Goal: Task Accomplishment & Management: Complete application form

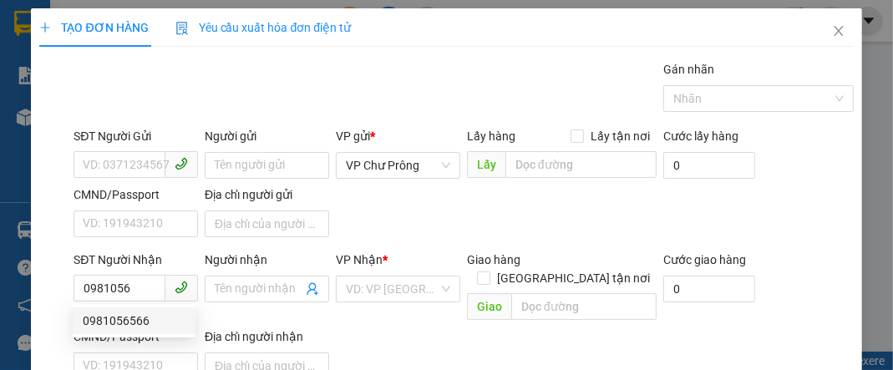
click at [152, 323] on div "0981056566" at bounding box center [134, 321] width 103 height 18
type input "0981056566"
type input "ĐỒNG XOÀI"
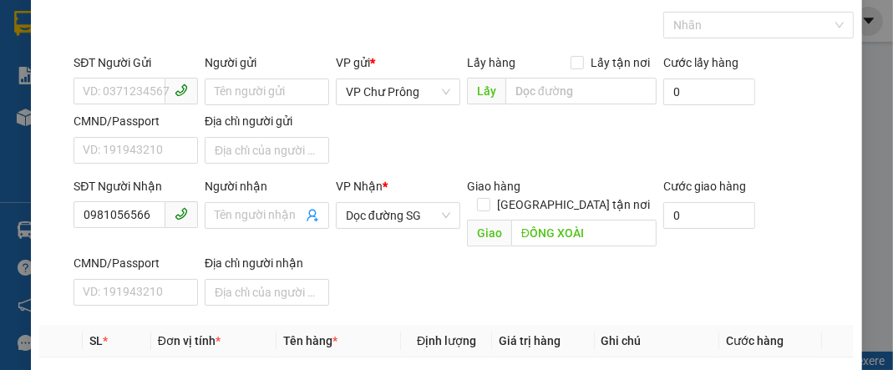
scroll to position [200, 0]
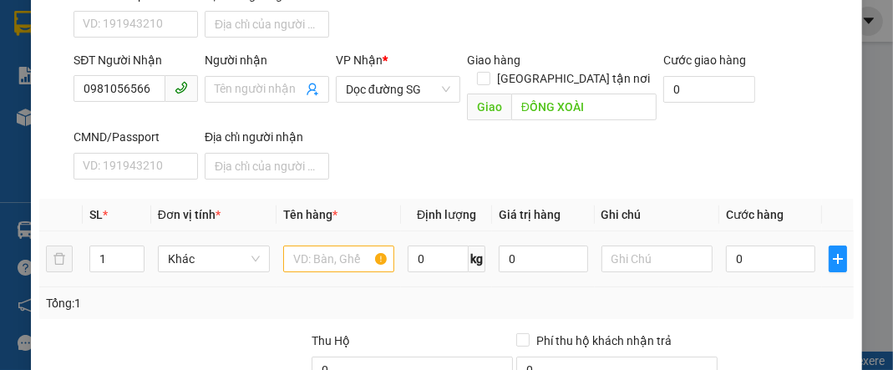
type input "0981056566"
click at [323, 246] on input "text" at bounding box center [339, 259] width 112 height 27
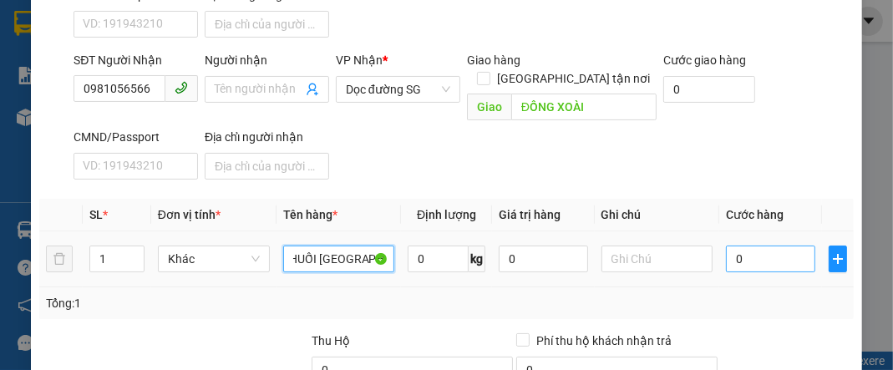
type input "CHUỐI [GEOGRAPHIC_DATA]"
click at [754, 246] on input "0" at bounding box center [770, 259] width 89 height 27
type input "2"
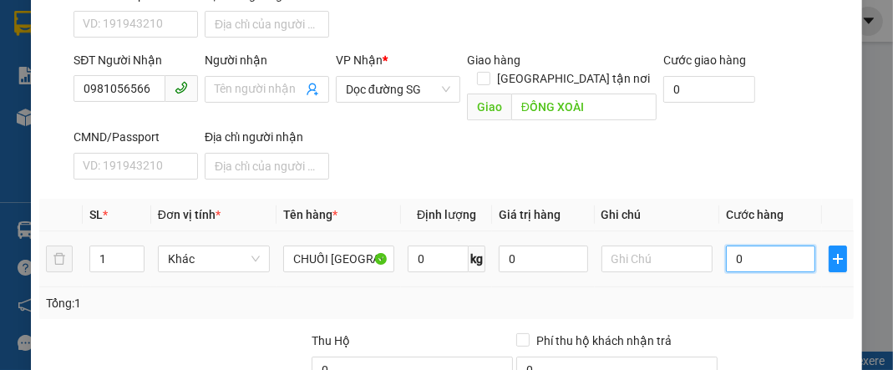
type input "2"
type input "23"
type input "230"
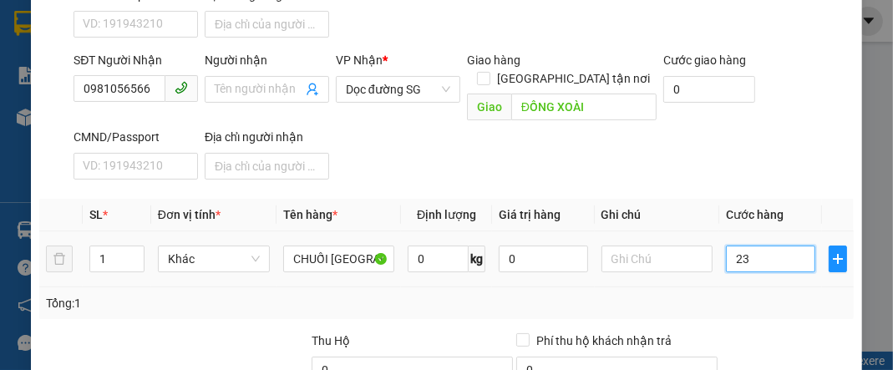
type input "230"
type input "2.300"
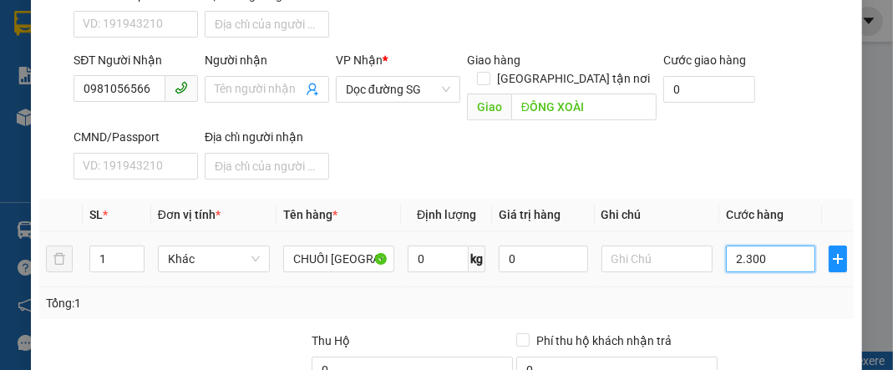
type input "23.000"
type input "230.000"
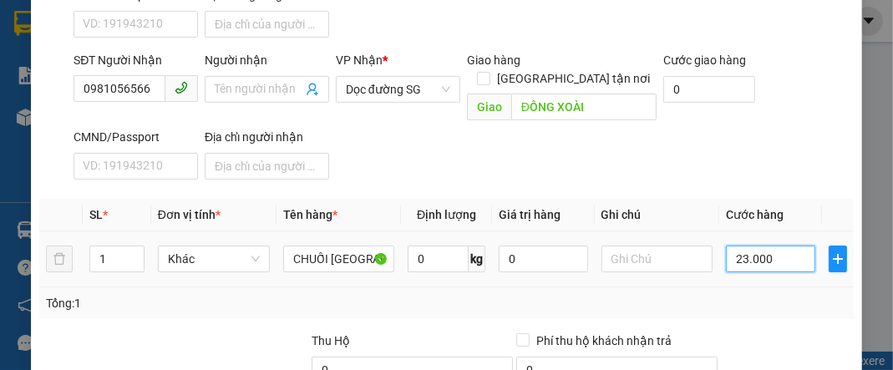
type input "230.000"
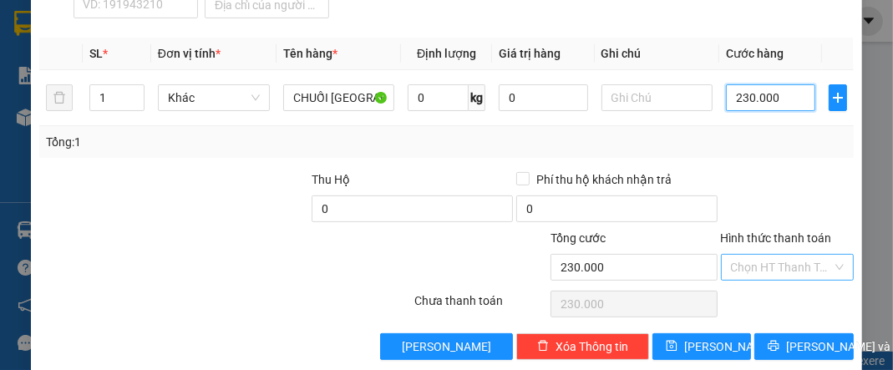
type input "230.000"
click at [784, 255] on input "Hình thức thanh toán" at bounding box center [781, 267] width 101 height 25
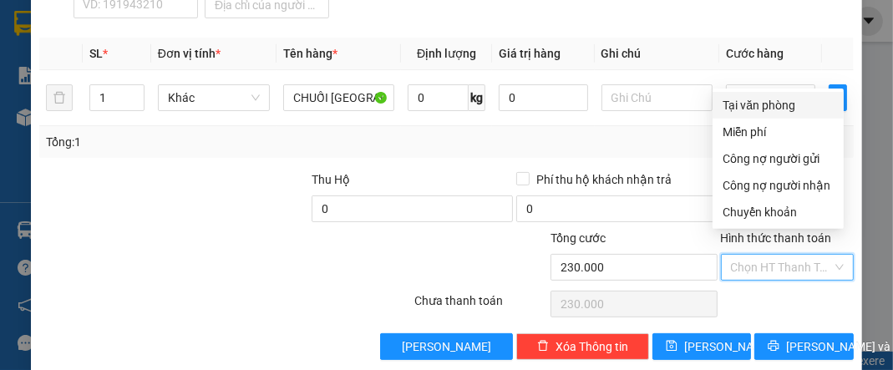
click at [782, 99] on div "Tại văn phòng" at bounding box center [778, 105] width 111 height 18
type input "0"
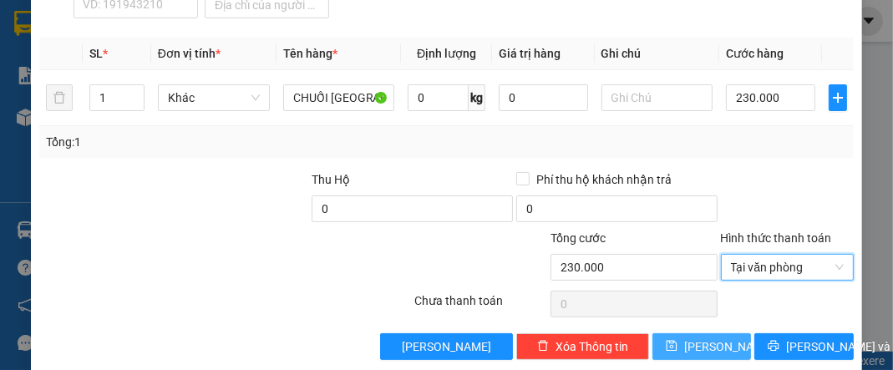
click at [697, 338] on span "[PERSON_NAME]" at bounding box center [728, 347] width 89 height 18
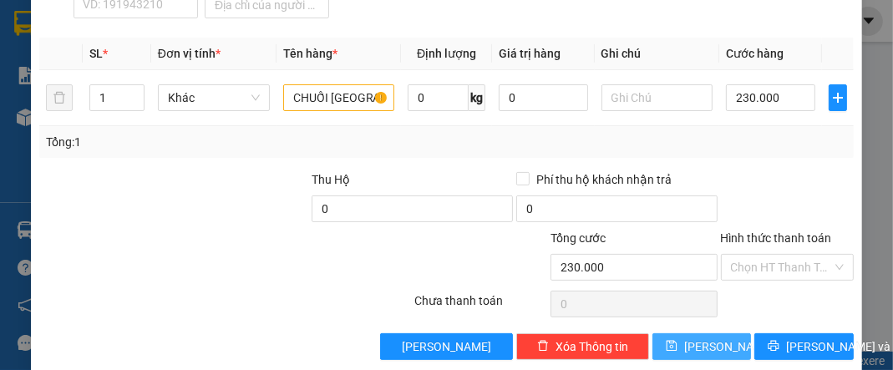
type input "0"
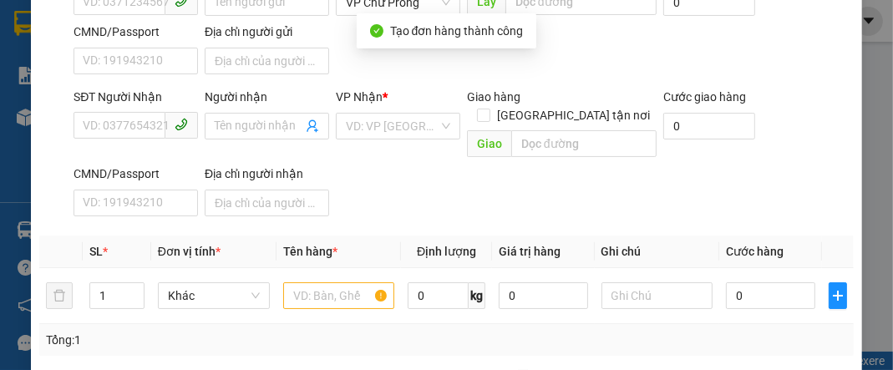
scroll to position [27, 0]
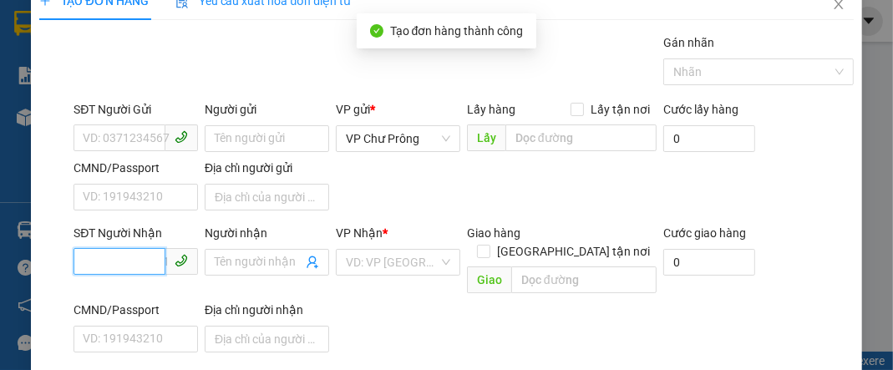
click at [92, 266] on input "SĐT Người Nhận" at bounding box center [120, 261] width 92 height 27
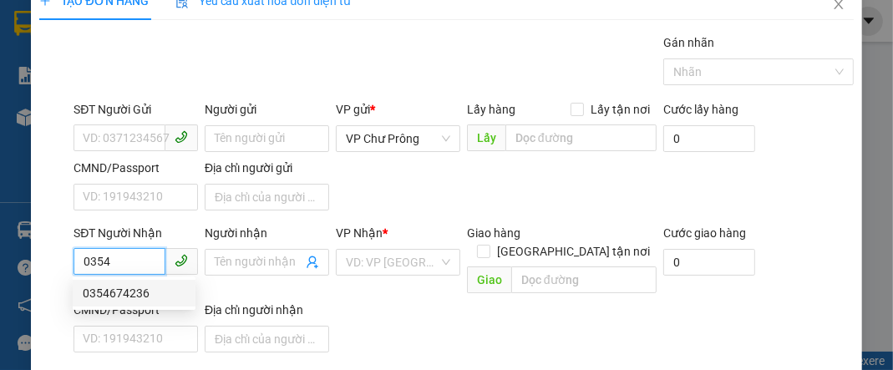
click at [137, 298] on div "0354674236" at bounding box center [134, 293] width 103 height 18
type input "0354674236"
type input "N4 CHƠN THÀNH"
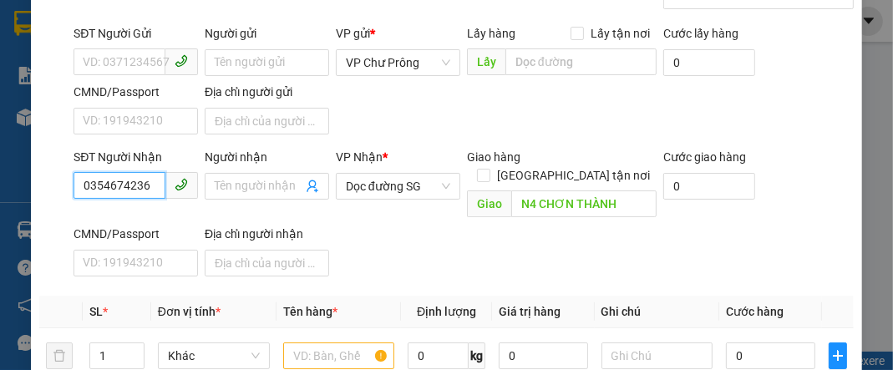
scroll to position [161, 0]
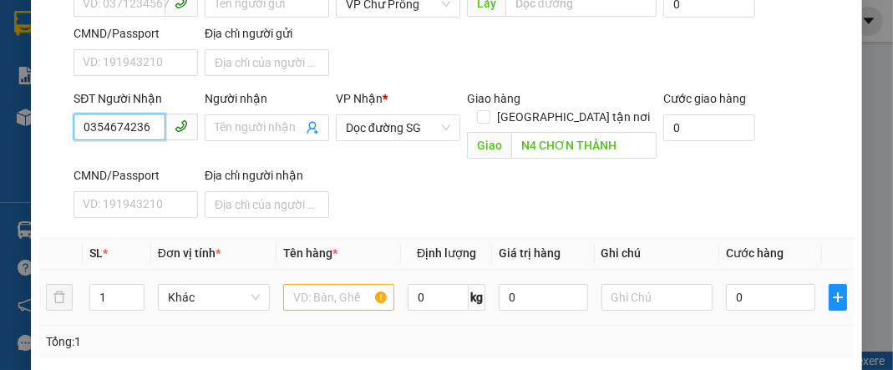
type input "0354674236"
click at [319, 293] on div at bounding box center [339, 297] width 112 height 33
click at [323, 288] on input "text" at bounding box center [339, 297] width 112 height 27
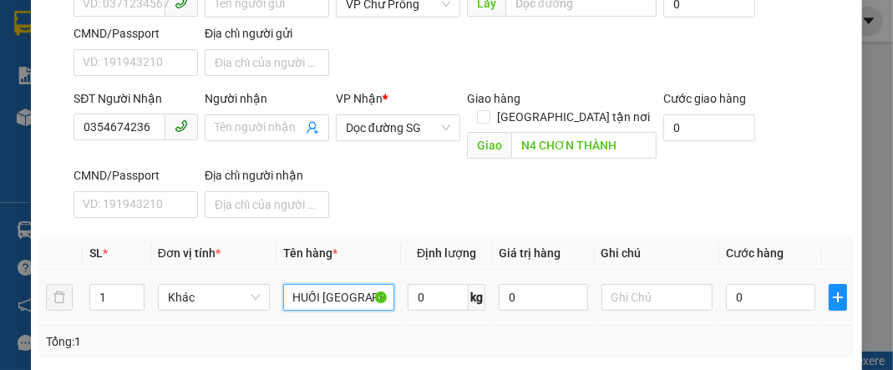
scroll to position [0, 12]
type input "CHUỐI [GEOGRAPHIC_DATA]"
click at [774, 284] on input "0" at bounding box center [770, 297] width 89 height 27
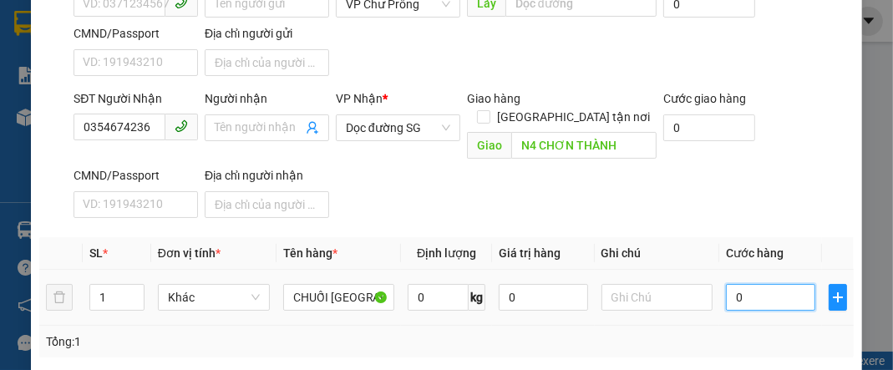
type input "1"
type input "15"
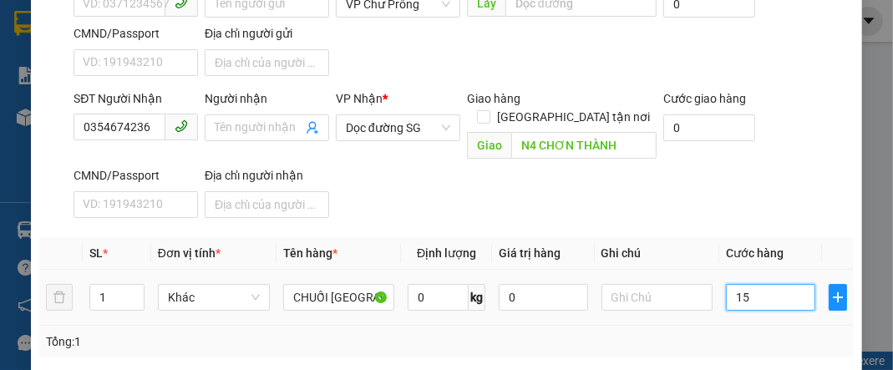
type input "15"
type input "150"
type input "1.500"
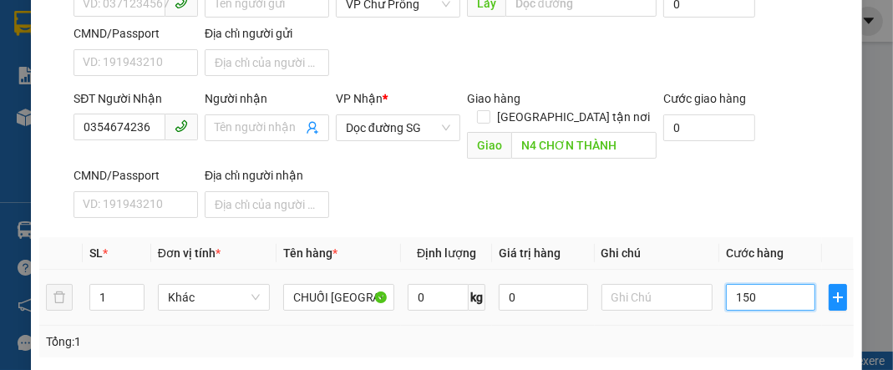
type input "1.500"
type input "15.000"
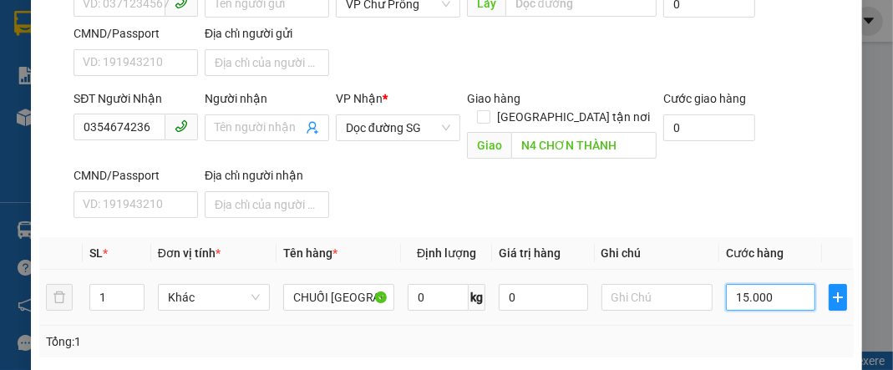
type input "150.000"
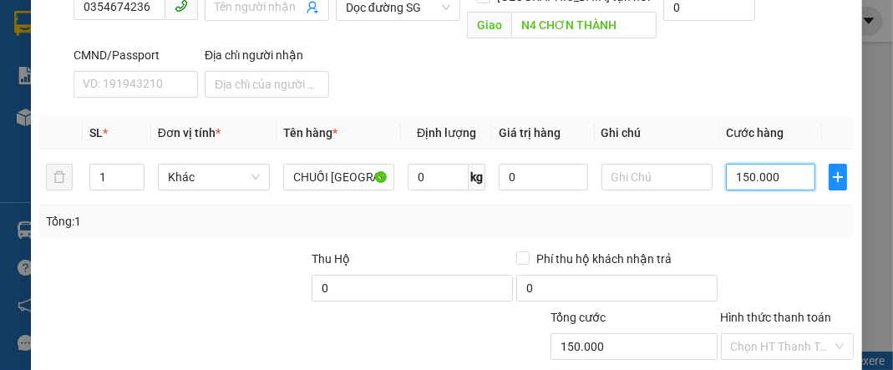
scroll to position [361, 0]
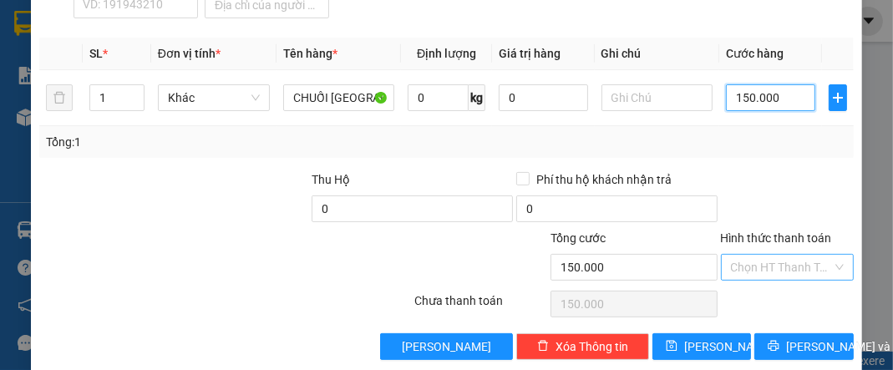
type input "150.000"
click at [781, 255] on input "Hình thức thanh toán" at bounding box center [781, 267] width 101 height 25
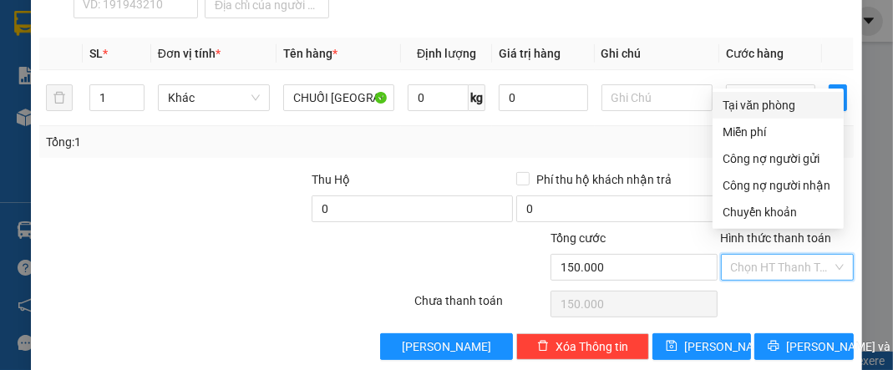
click at [777, 107] on div "Tại văn phòng" at bounding box center [778, 105] width 111 height 18
type input "0"
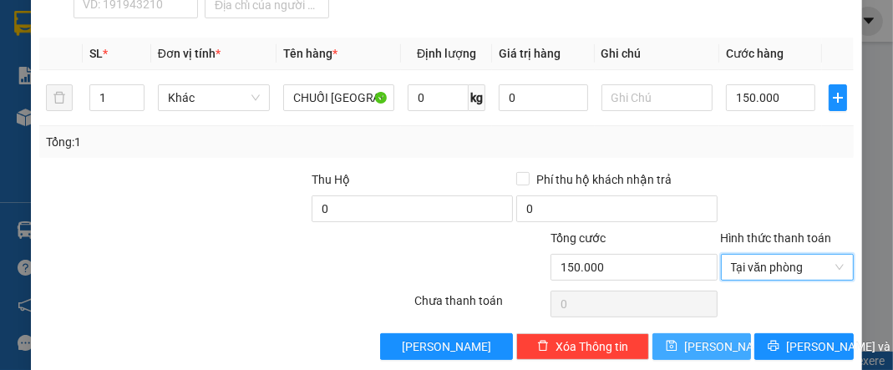
click at [701, 338] on span "[PERSON_NAME]" at bounding box center [728, 347] width 89 height 18
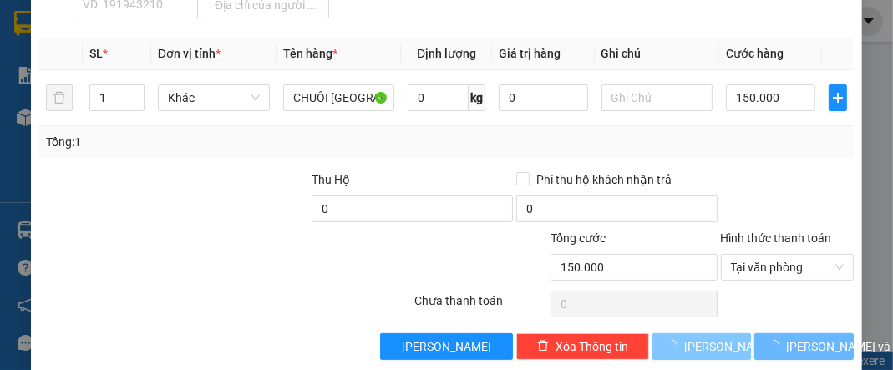
type input "0"
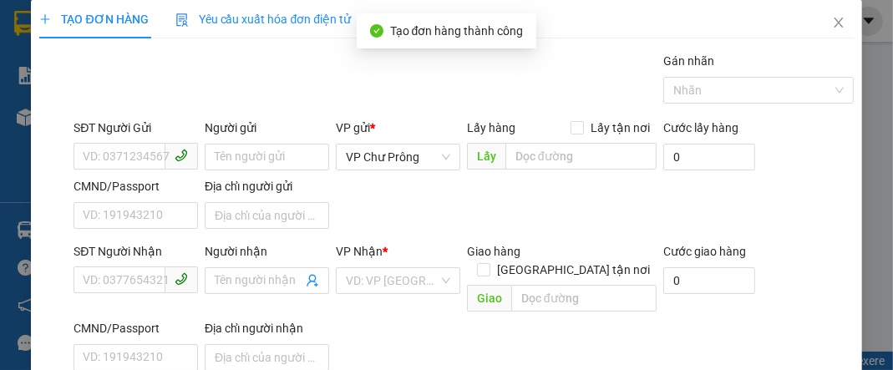
scroll to position [0, 0]
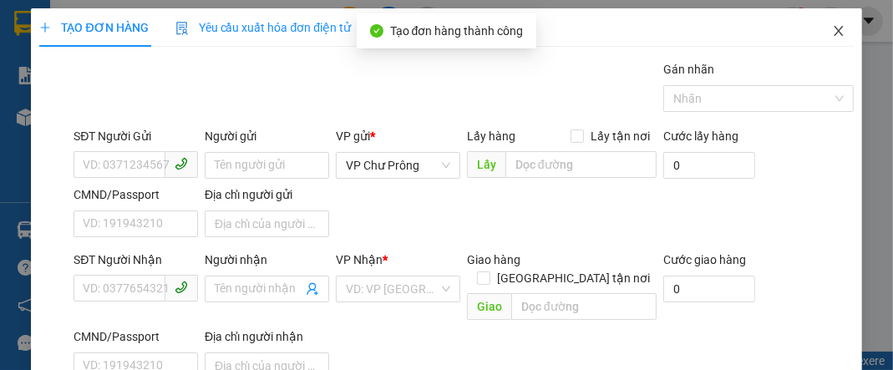
click at [832, 29] on icon "close" at bounding box center [838, 30] width 13 height 13
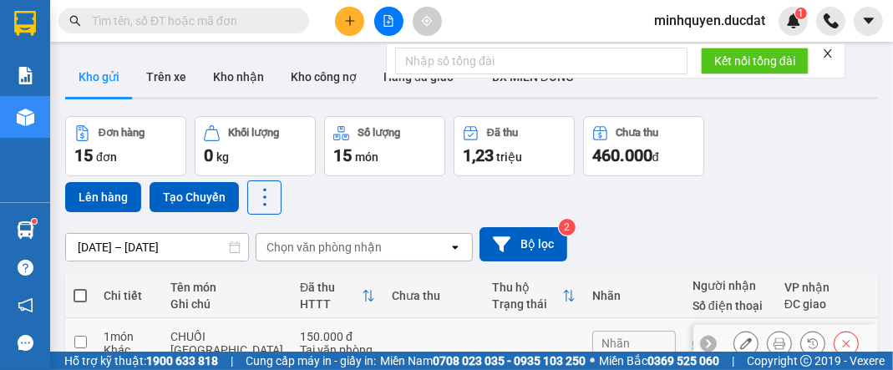
scroll to position [134, 0]
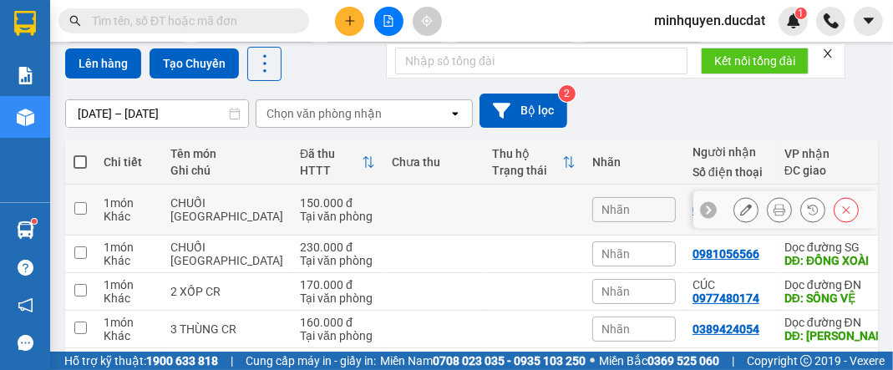
click at [99, 221] on td "1 món Khác" at bounding box center [128, 210] width 67 height 51
checkbox input "true"
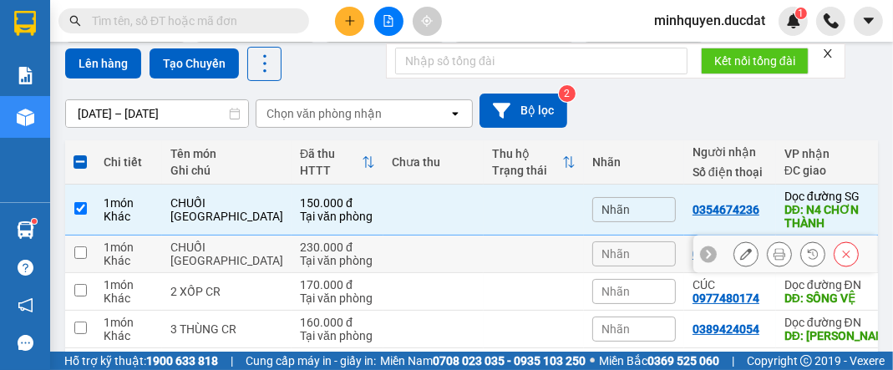
click at [108, 267] on div "Khác" at bounding box center [129, 260] width 50 height 13
checkbox input "true"
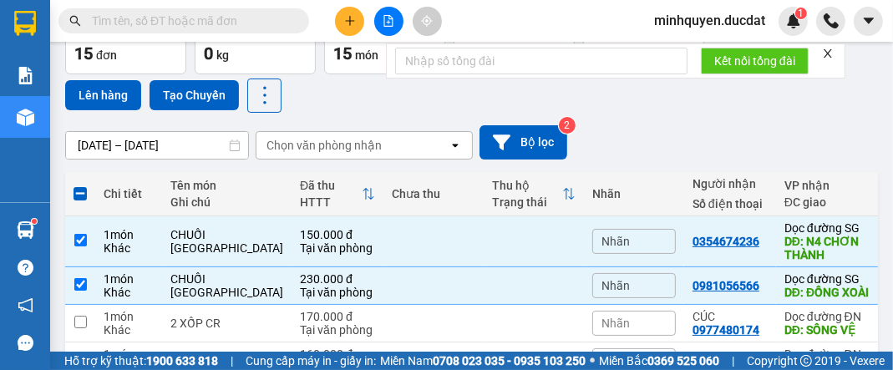
scroll to position [67, 0]
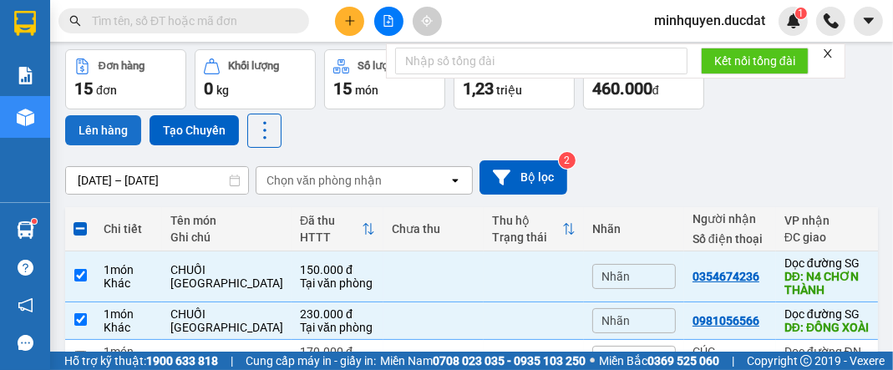
click at [102, 133] on button "Lên hàng" at bounding box center [103, 130] width 76 height 30
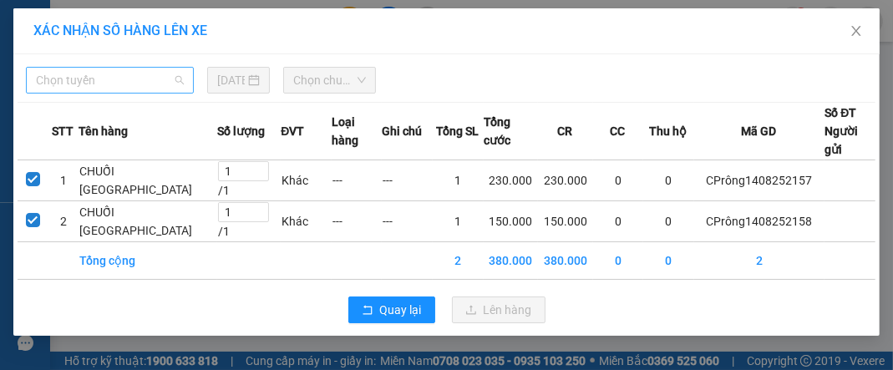
click at [117, 81] on span "Chọn tuyến" at bounding box center [110, 80] width 148 height 25
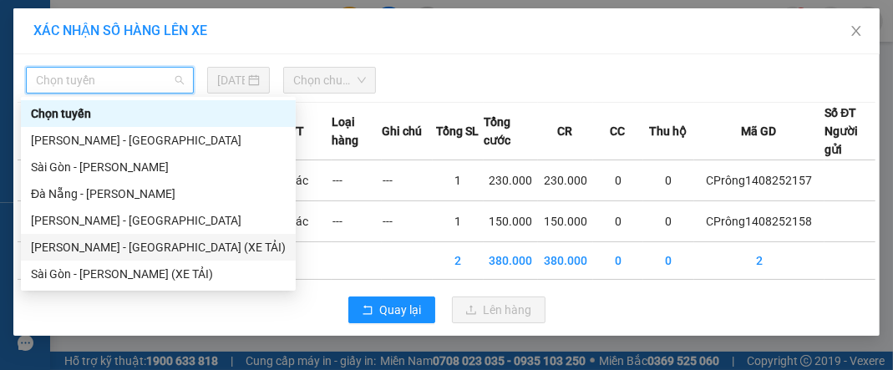
click at [154, 247] on div "[PERSON_NAME] - [GEOGRAPHIC_DATA] (XE TẢI)" at bounding box center [158, 247] width 255 height 18
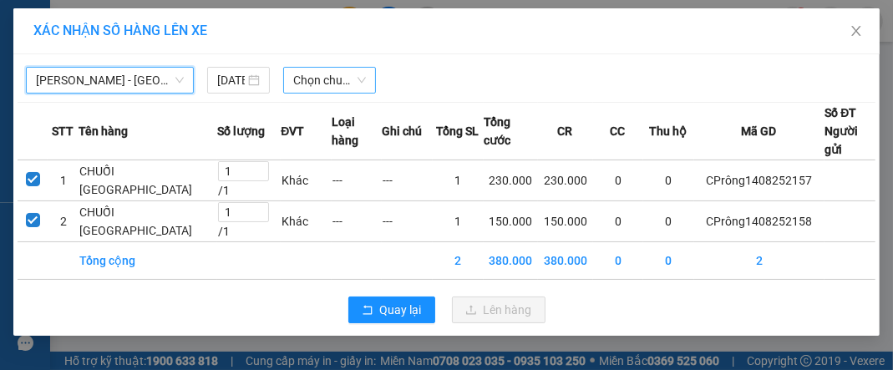
click at [344, 82] on span "Chọn chuyến" at bounding box center [329, 80] width 73 height 25
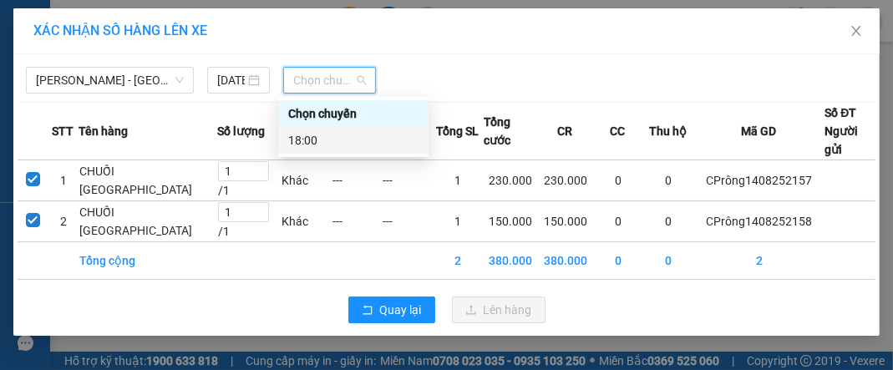
click at [361, 137] on div "18:00" at bounding box center [353, 140] width 130 height 18
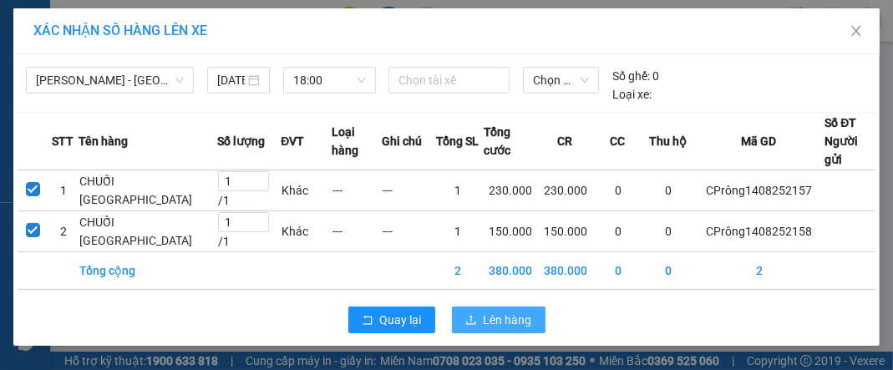
click at [518, 329] on span "Lên hàng" at bounding box center [508, 320] width 48 height 18
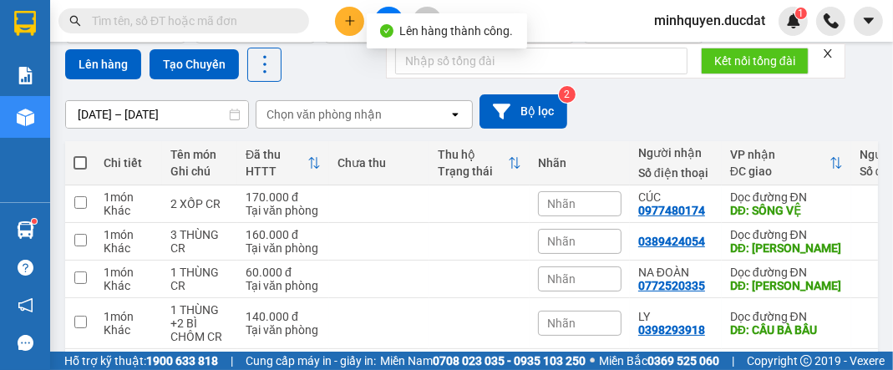
scroll to position [134, 0]
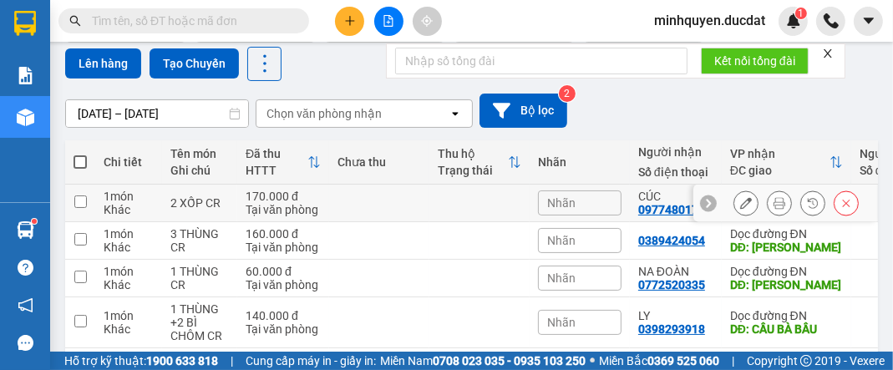
click at [336, 211] on td at bounding box center [379, 204] width 100 height 38
checkbox input "true"
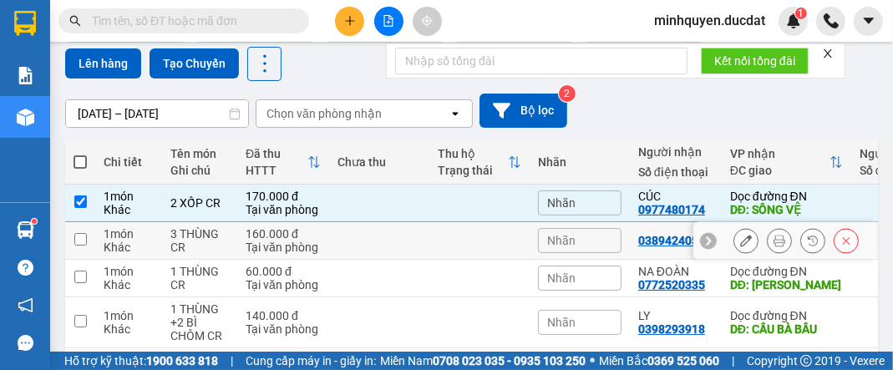
click at [269, 247] on div "Tại văn phòng" at bounding box center [283, 247] width 75 height 13
checkbox input "true"
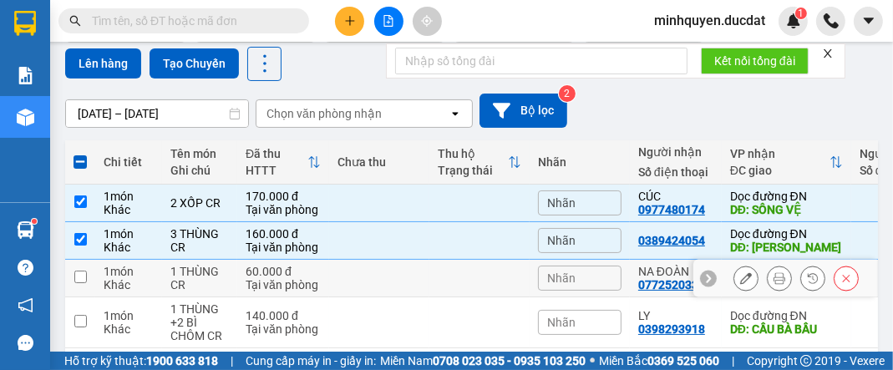
click at [221, 282] on div "1 THÙNG CR" at bounding box center [199, 278] width 59 height 27
checkbox input "true"
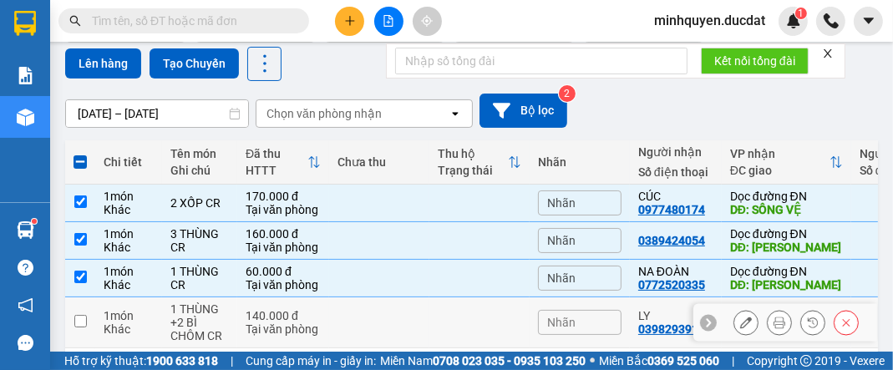
scroll to position [267, 0]
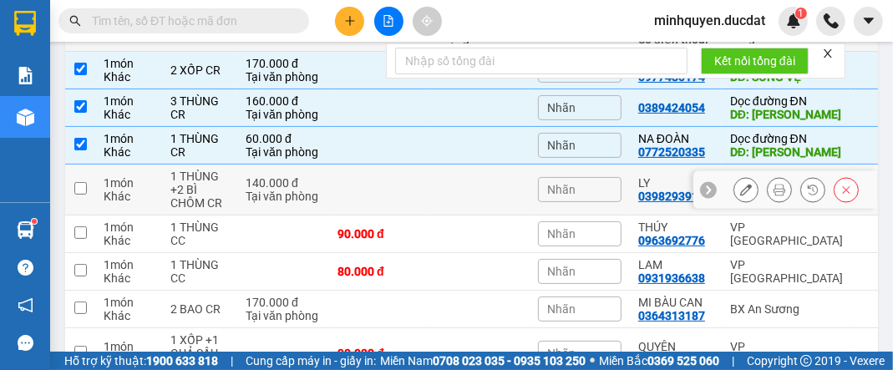
click at [339, 181] on td at bounding box center [379, 190] width 100 height 51
checkbox input "true"
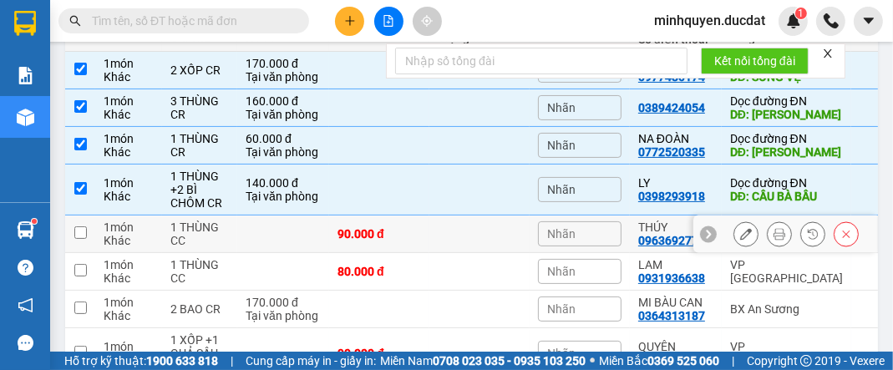
click at [264, 232] on td at bounding box center [283, 235] width 92 height 38
checkbox input "true"
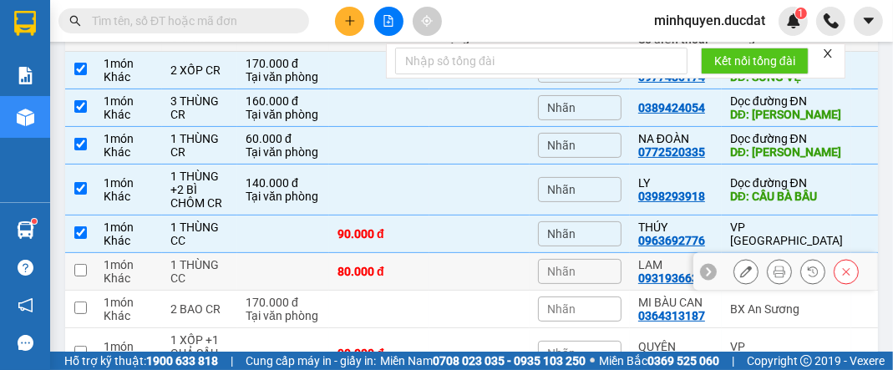
click at [230, 263] on td "1 THÙNG CC" at bounding box center [199, 272] width 75 height 38
checkbox input "true"
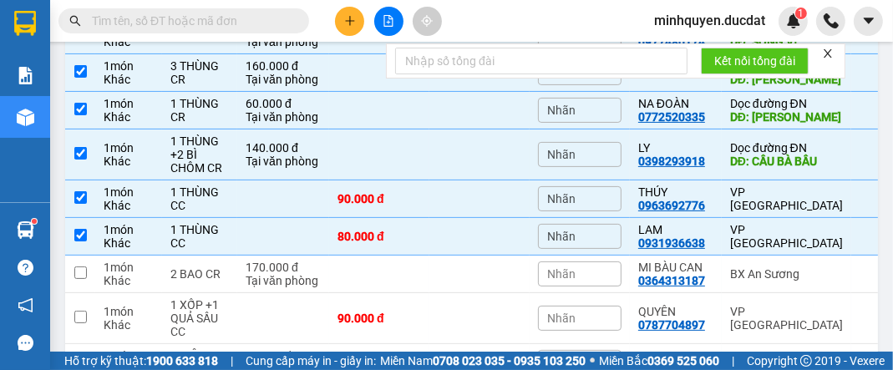
scroll to position [334, 0]
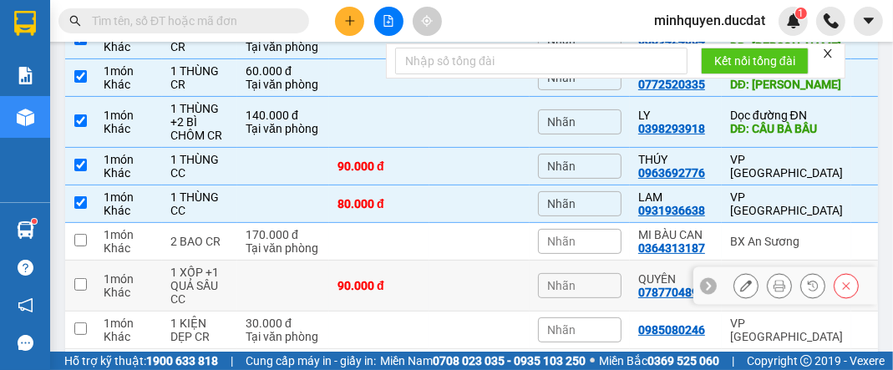
click at [387, 301] on td "90.000 đ" at bounding box center [379, 286] width 100 height 51
checkbox input "true"
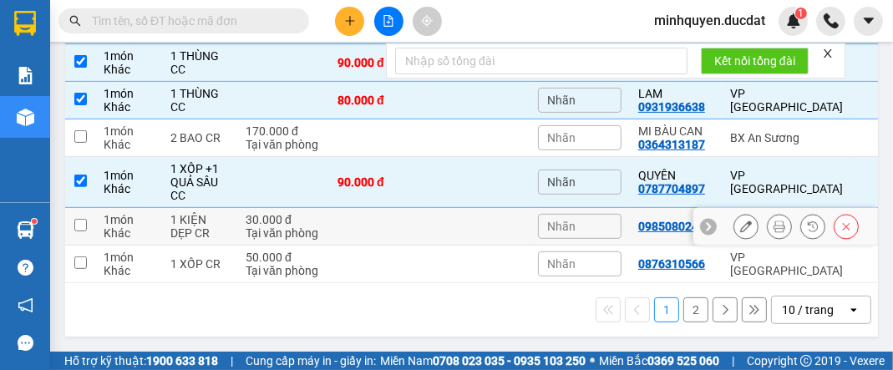
scroll to position [446, 0]
click at [386, 231] on td at bounding box center [379, 227] width 100 height 38
checkbox input "true"
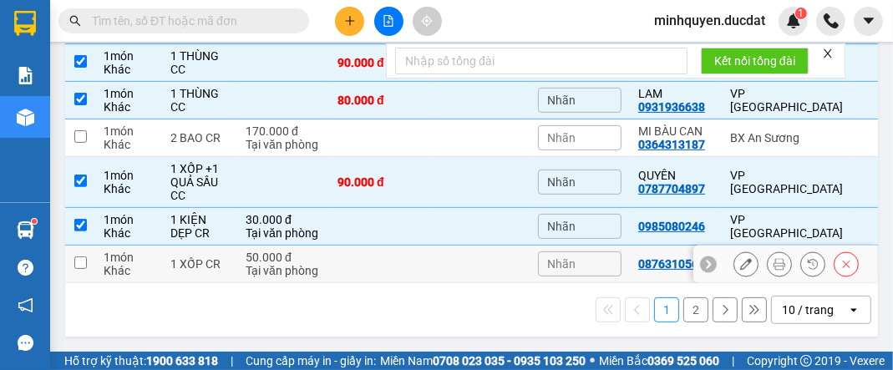
click at [370, 262] on td at bounding box center [379, 265] width 100 height 38
checkbox input "true"
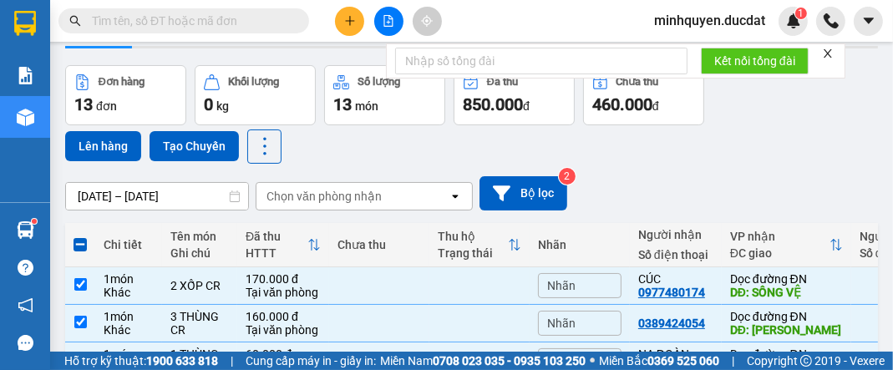
scroll to position [0, 0]
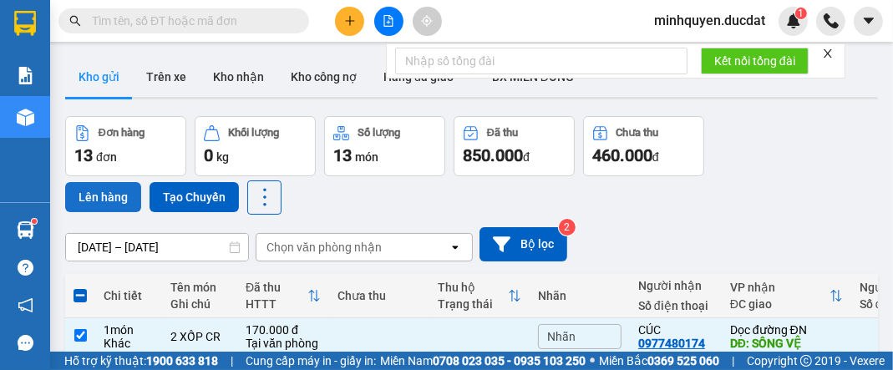
click at [109, 192] on button "Lên hàng" at bounding box center [103, 197] width 76 height 30
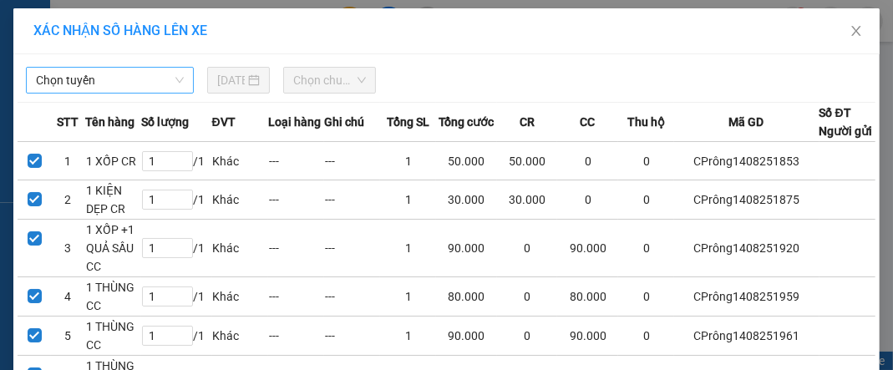
click at [125, 84] on span "Chọn tuyến" at bounding box center [110, 80] width 148 height 25
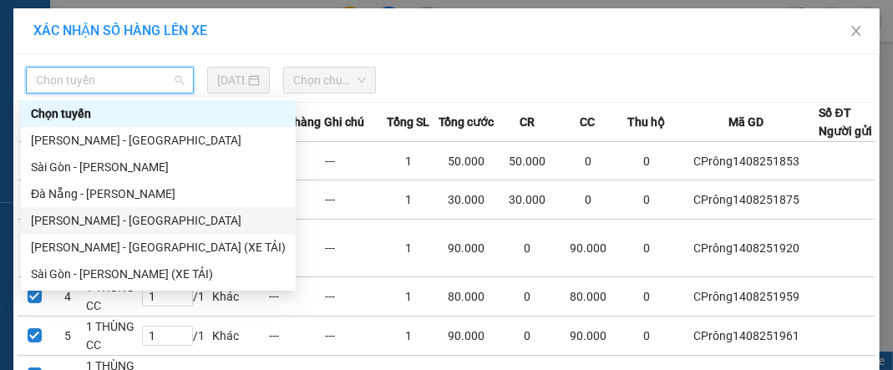
click at [133, 219] on div "[PERSON_NAME] - [GEOGRAPHIC_DATA]" at bounding box center [158, 220] width 255 height 18
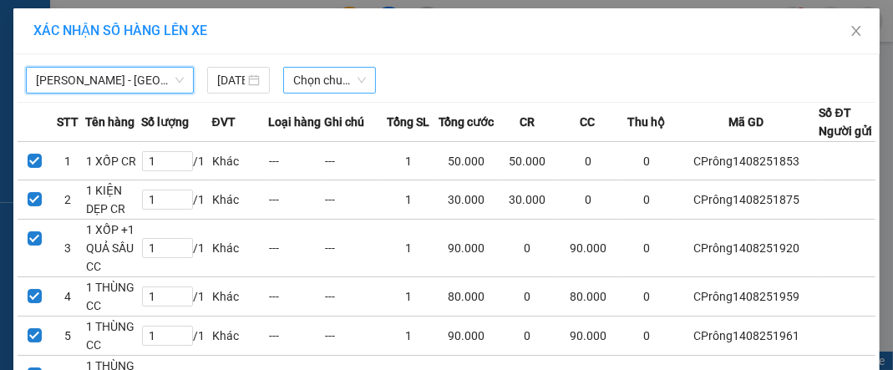
click at [336, 76] on span "Chọn chuyến" at bounding box center [329, 80] width 73 height 25
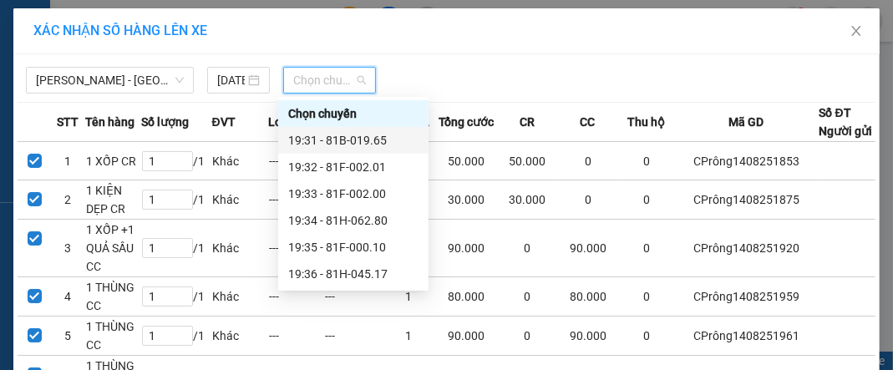
click at [351, 143] on div "19:31 - 81B-019.65" at bounding box center [353, 140] width 130 height 18
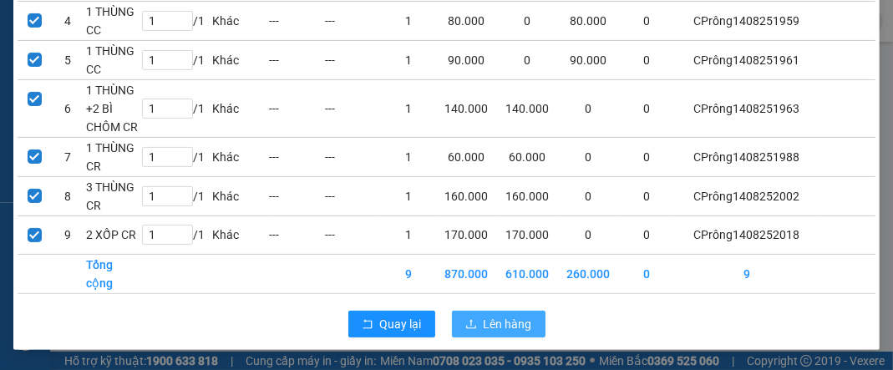
scroll to position [361, 0]
click at [516, 327] on span "Lên hàng" at bounding box center [508, 324] width 48 height 18
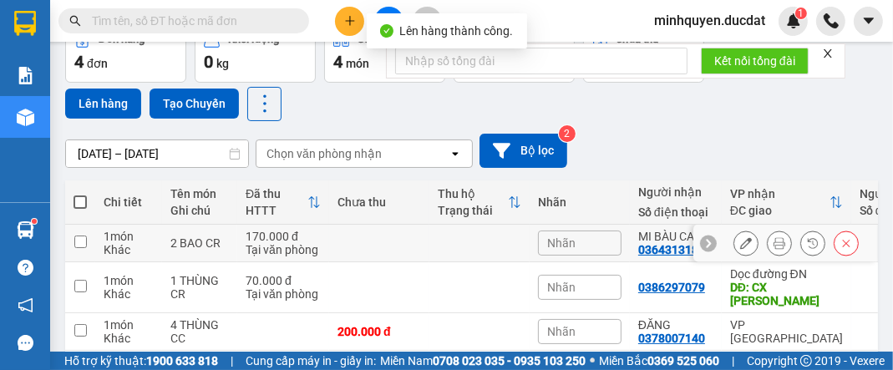
scroll to position [200, 0]
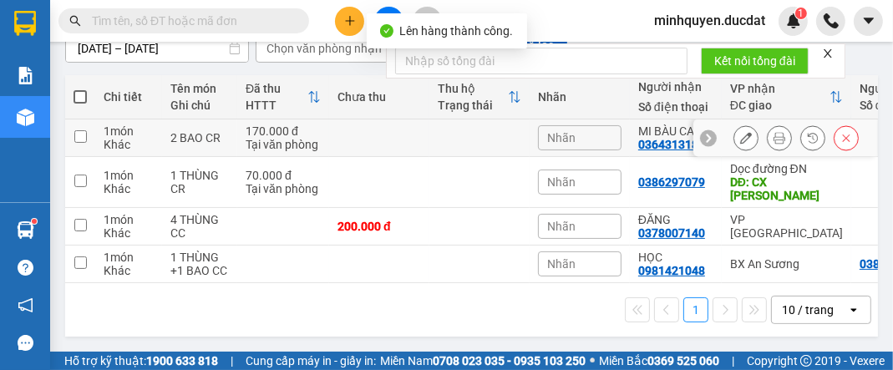
click at [807, 137] on icon at bounding box center [813, 138] width 12 height 12
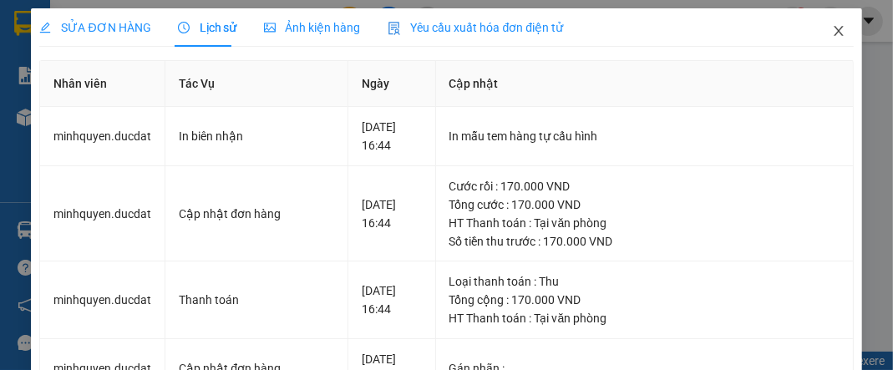
click at [832, 26] on icon "close" at bounding box center [838, 30] width 13 height 13
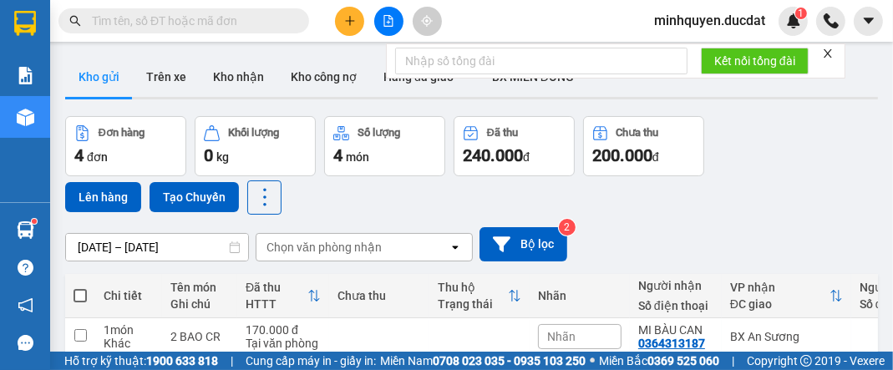
scroll to position [134, 0]
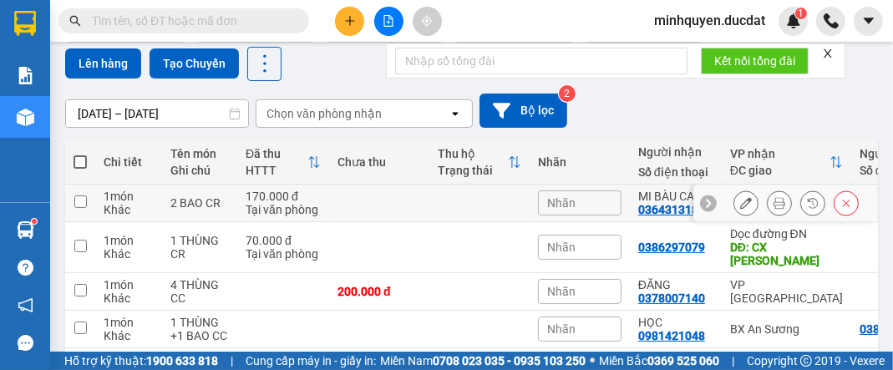
click at [308, 205] on div "Tại văn phòng" at bounding box center [283, 209] width 75 height 13
checkbox input "true"
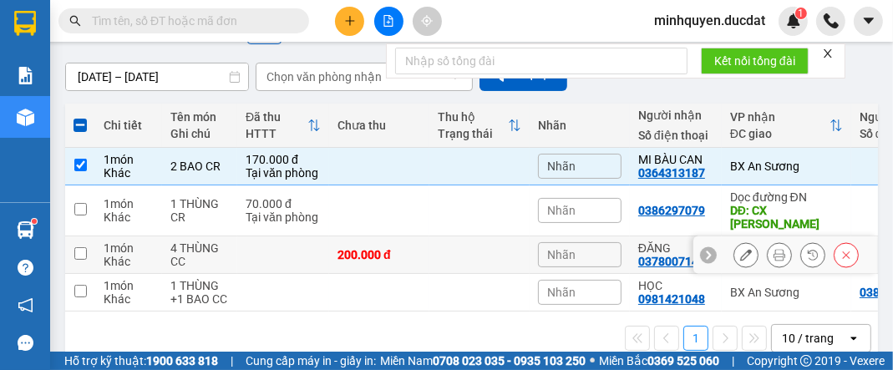
scroll to position [200, 0]
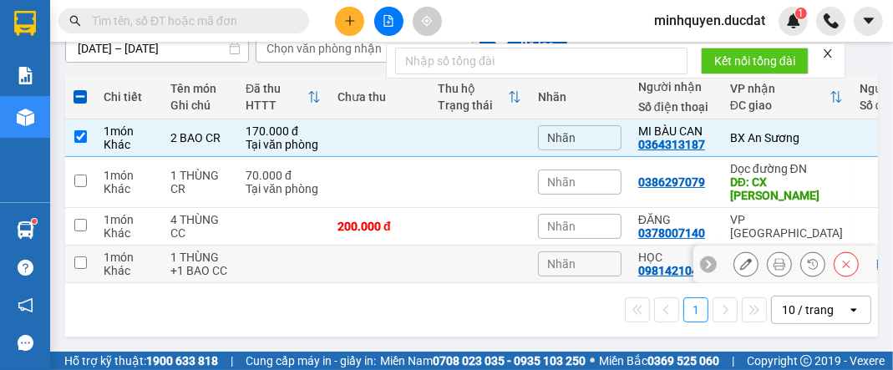
click at [185, 259] on div "1 THÙNG +1 BAO CC" at bounding box center [199, 264] width 59 height 27
checkbox input "true"
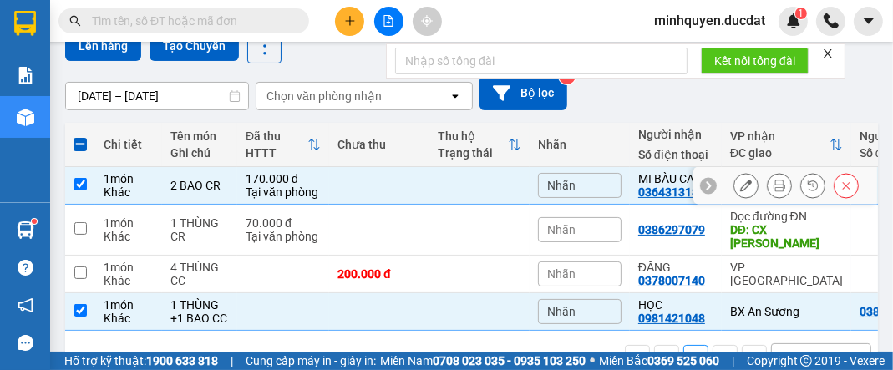
scroll to position [67, 0]
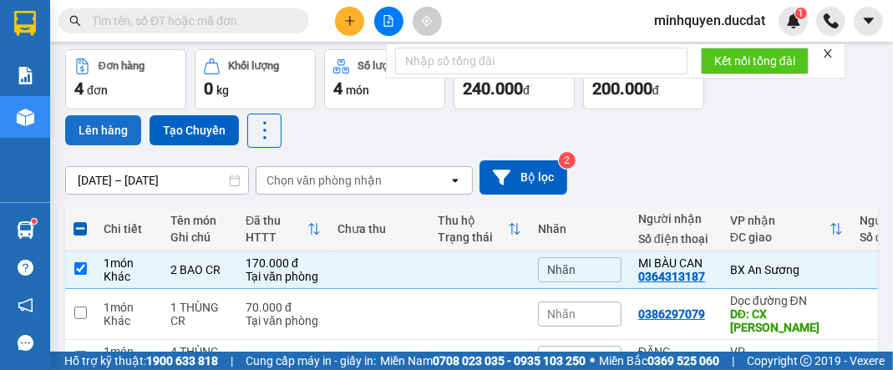
click at [104, 135] on button "Lên hàng" at bounding box center [103, 130] width 76 height 30
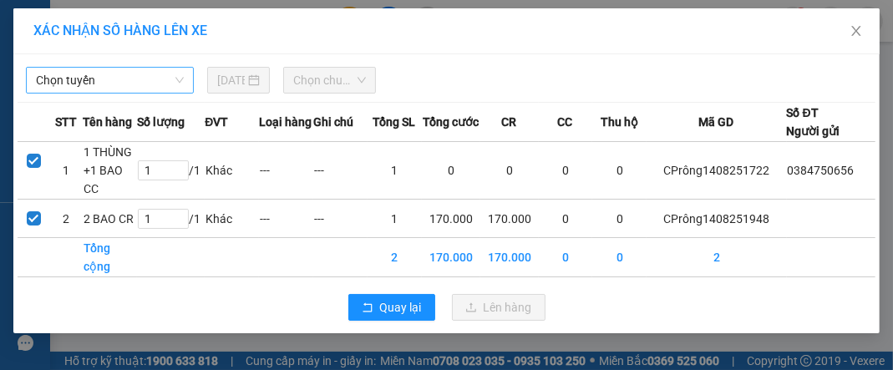
click at [112, 83] on span "Chọn tuyến" at bounding box center [110, 80] width 148 height 25
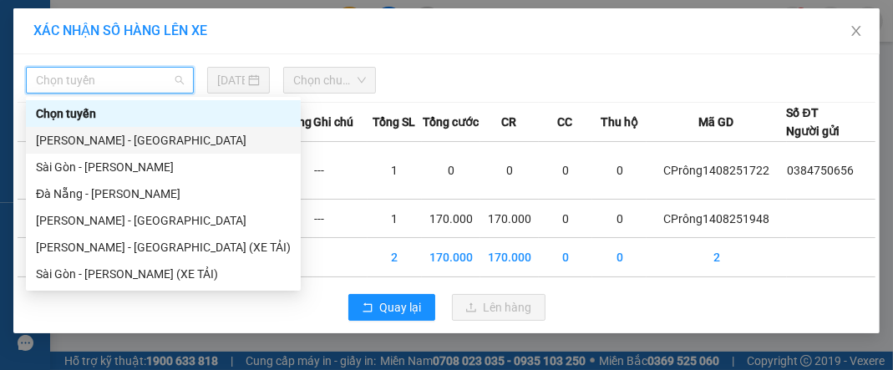
click at [117, 145] on div "[PERSON_NAME] - [GEOGRAPHIC_DATA]" at bounding box center [163, 140] width 255 height 18
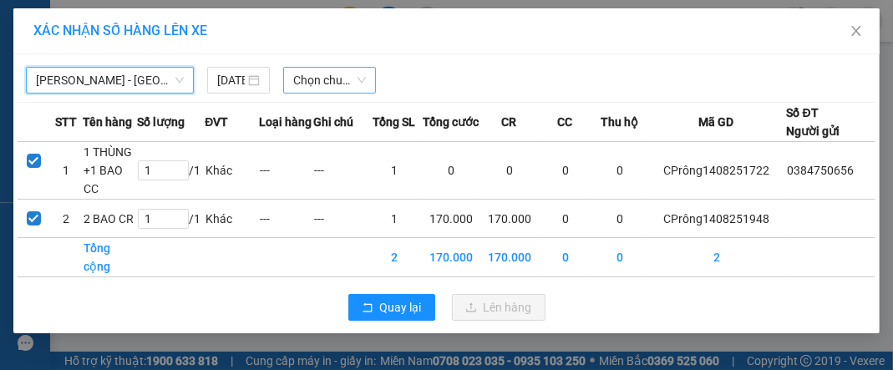
click at [336, 82] on span "Chọn chuyến" at bounding box center [329, 80] width 73 height 25
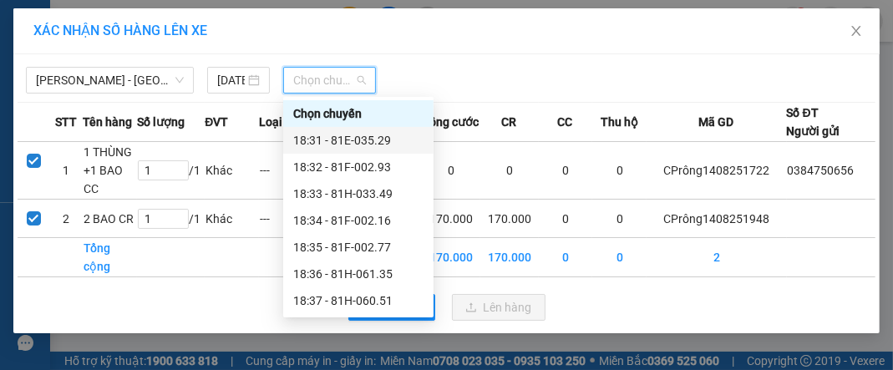
click at [355, 137] on div "18:31 - 81E-035.29" at bounding box center [358, 140] width 130 height 18
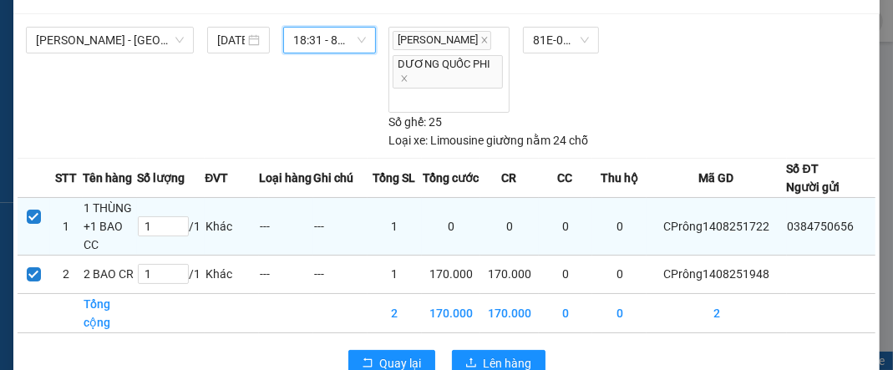
scroll to position [92, 0]
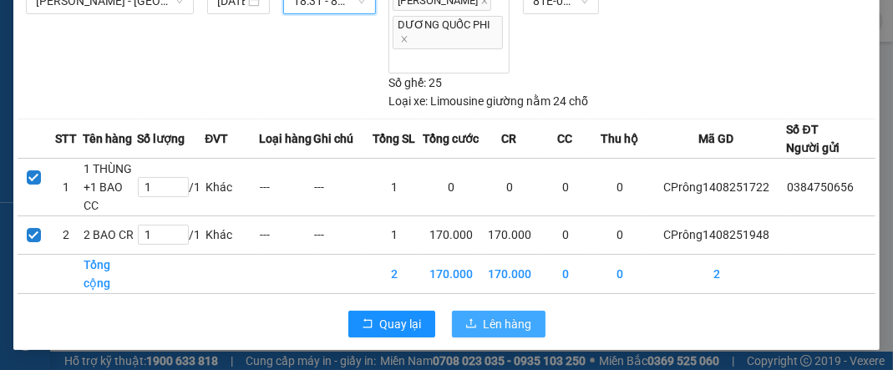
click at [499, 316] on span "Lên hàng" at bounding box center [508, 324] width 48 height 18
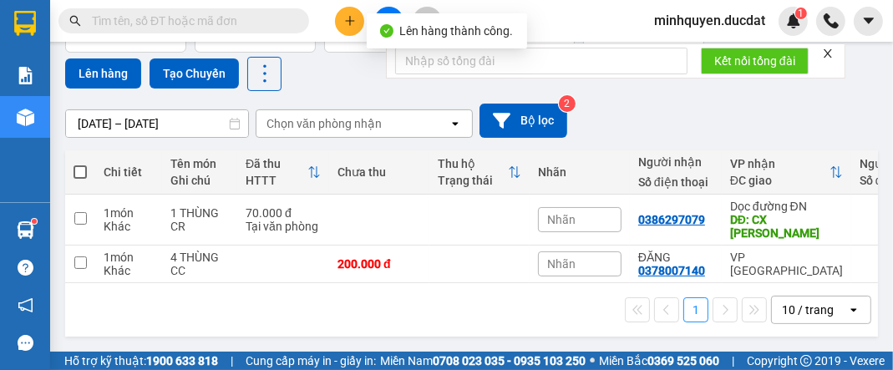
scroll to position [130, 0]
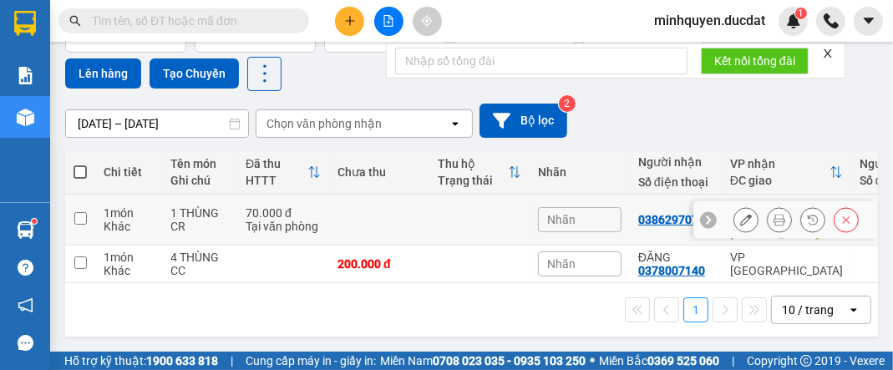
click at [160, 214] on td "1 món Khác" at bounding box center [128, 220] width 67 height 51
checkbox input "true"
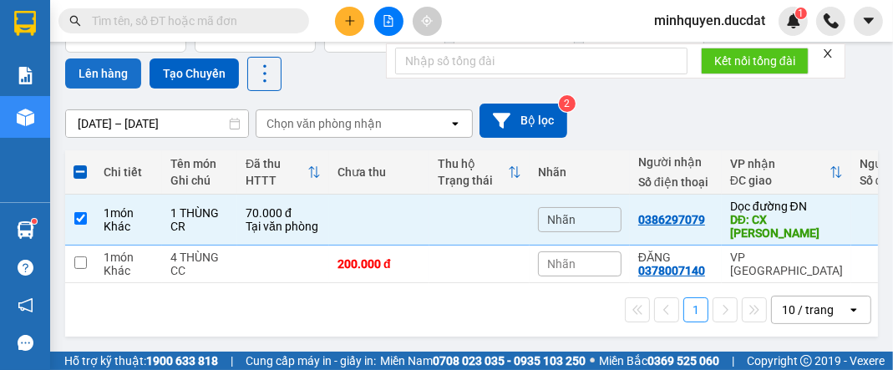
click at [107, 64] on button "Lên hàng" at bounding box center [103, 74] width 76 height 30
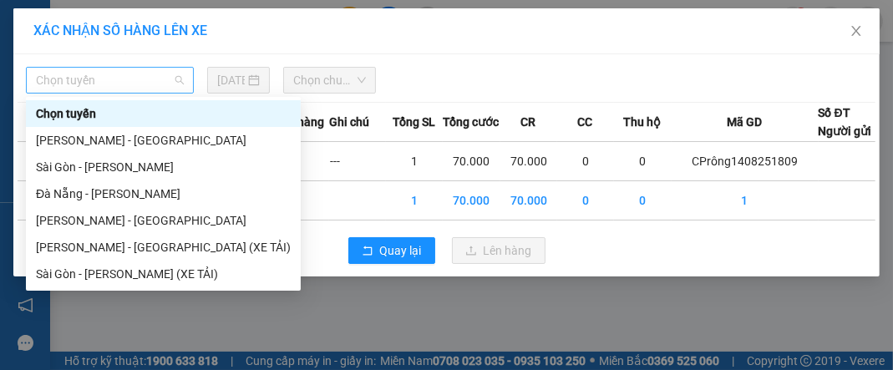
click at [120, 82] on span "Chọn tuyến" at bounding box center [110, 80] width 148 height 25
click at [136, 218] on div "[PERSON_NAME] - [GEOGRAPHIC_DATA]" at bounding box center [163, 220] width 255 height 18
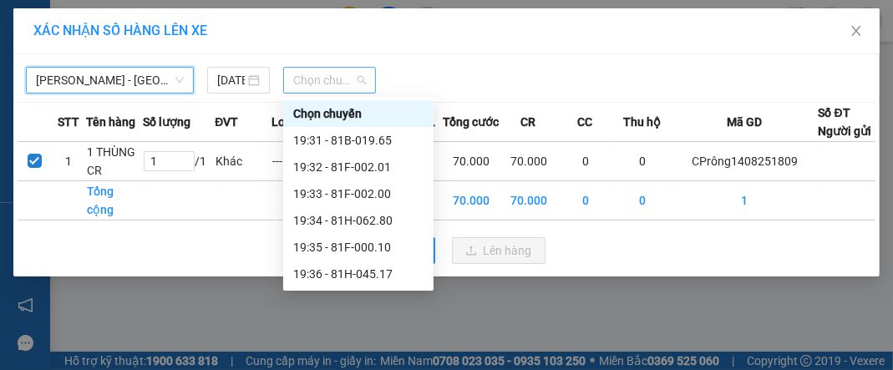
click at [328, 83] on span "Chọn chuyến" at bounding box center [329, 80] width 73 height 25
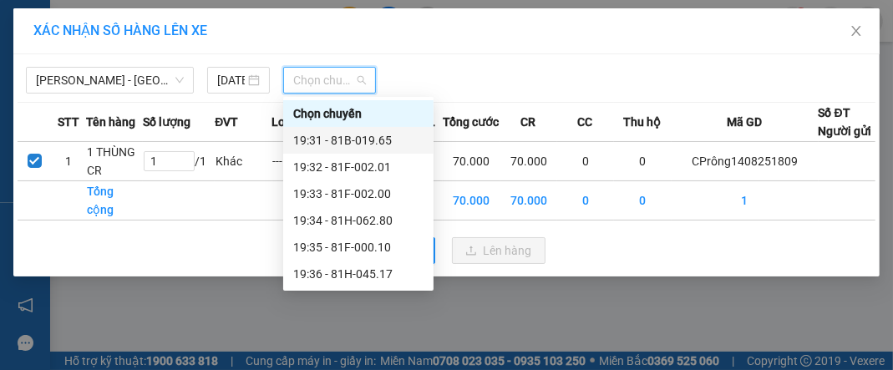
click at [337, 141] on div "19:31 - 81B-019.65" at bounding box center [358, 140] width 130 height 18
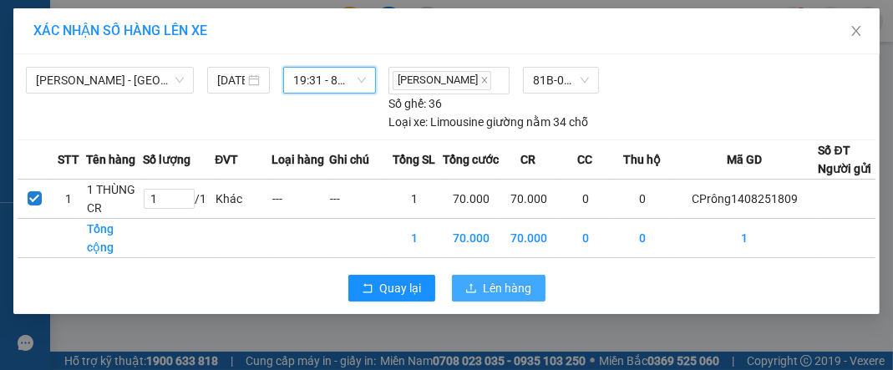
click at [495, 298] on span "Lên hàng" at bounding box center [508, 288] width 48 height 18
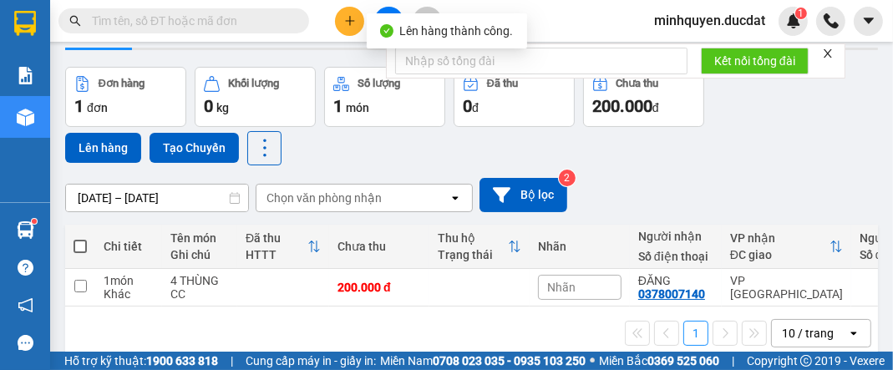
scroll to position [79, 0]
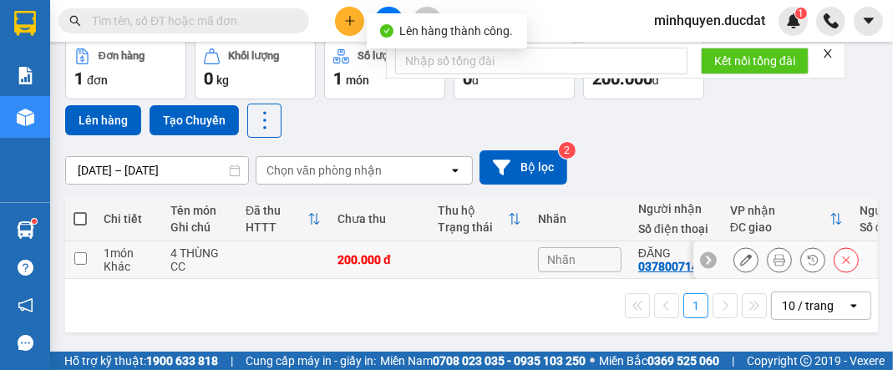
click at [181, 257] on div "4 THÙNG CC" at bounding box center [199, 260] width 59 height 27
checkbox input "true"
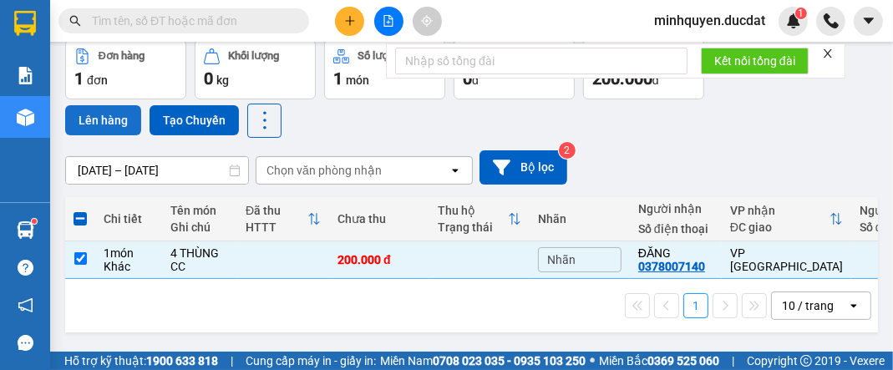
click at [126, 122] on button "Lên hàng" at bounding box center [103, 120] width 76 height 30
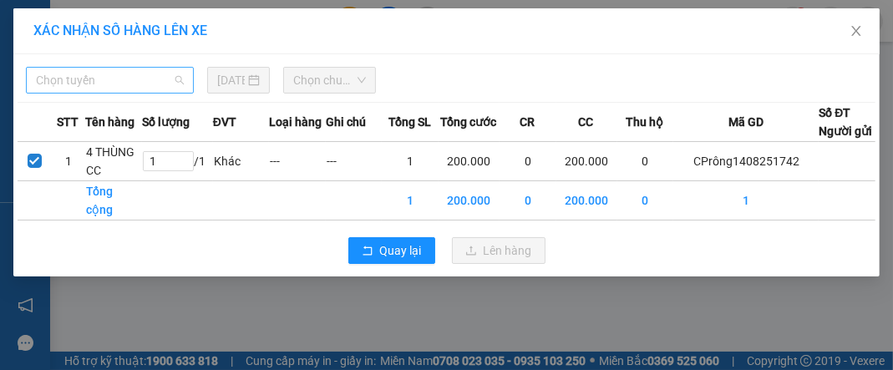
click at [124, 75] on span "Chọn tuyến" at bounding box center [110, 80] width 148 height 25
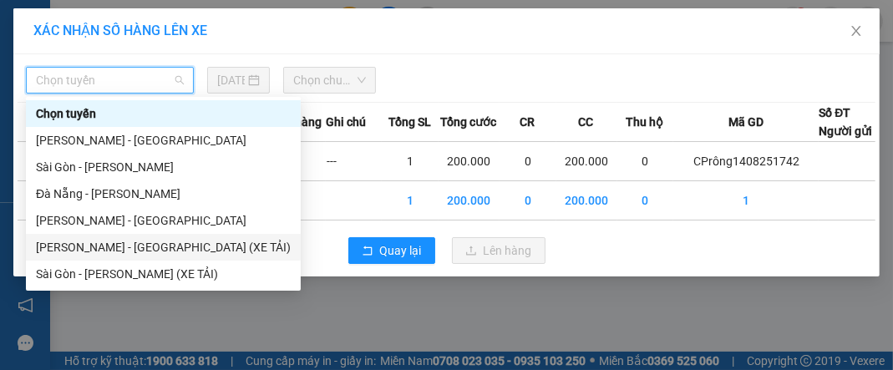
click at [143, 247] on div "[PERSON_NAME] - [GEOGRAPHIC_DATA] (XE TẢI)" at bounding box center [163, 247] width 255 height 18
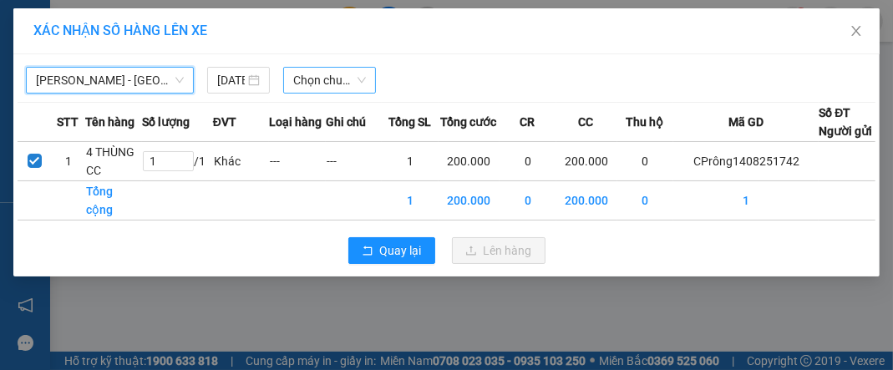
click at [342, 85] on span "Chọn chuyến" at bounding box center [329, 80] width 73 height 25
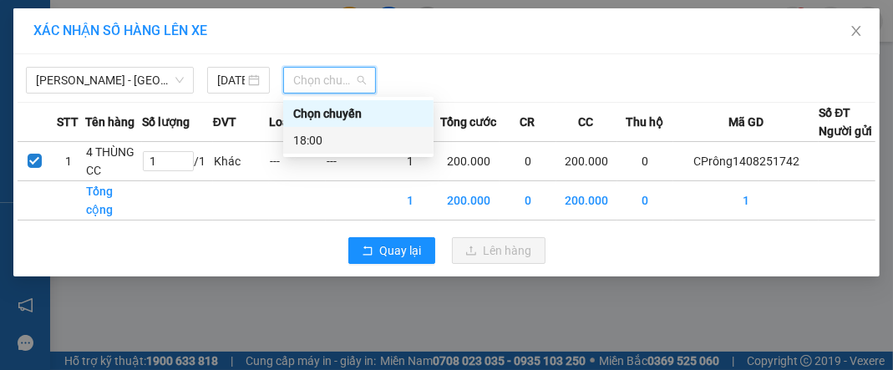
click at [371, 140] on div "18:00" at bounding box center [358, 140] width 130 height 18
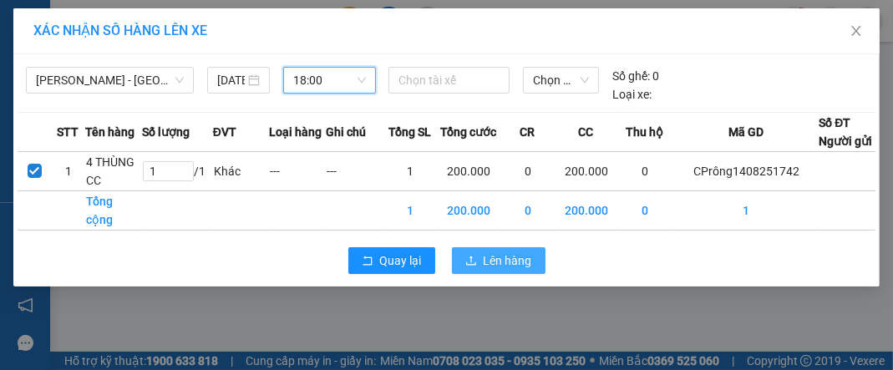
click at [507, 270] on span "Lên hàng" at bounding box center [508, 261] width 48 height 18
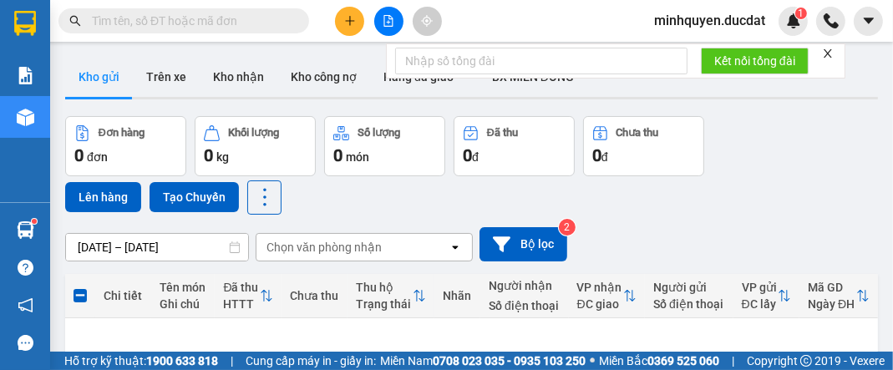
click at [336, 18] on button at bounding box center [349, 21] width 29 height 29
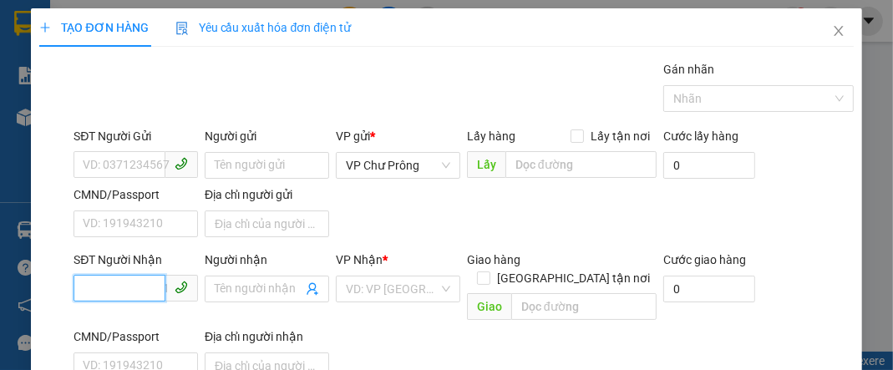
click at [152, 289] on input "SĐT Người Nhận" at bounding box center [120, 288] width 92 height 27
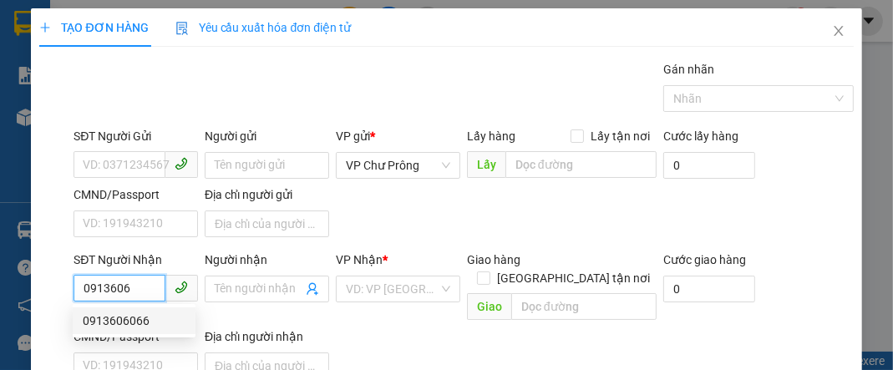
click at [145, 323] on div "0913606066" at bounding box center [134, 321] width 103 height 18
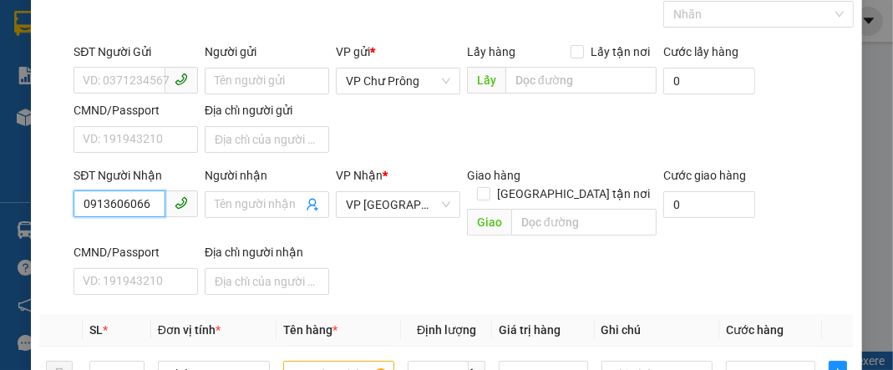
scroll to position [200, 0]
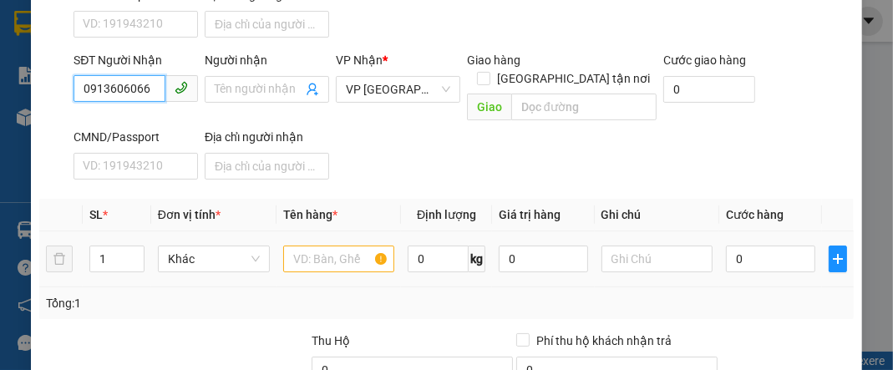
type input "0913606066"
click at [344, 246] on input "text" at bounding box center [339, 259] width 112 height 27
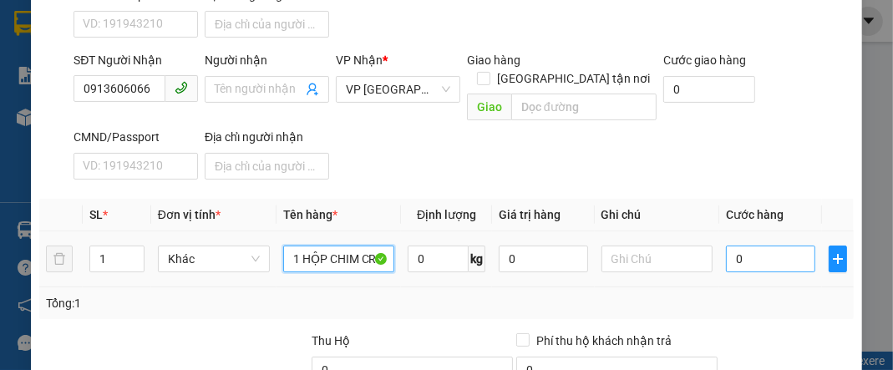
type input "1 HỘP CHIM CR"
click at [789, 246] on input "0" at bounding box center [770, 259] width 89 height 27
type input "1"
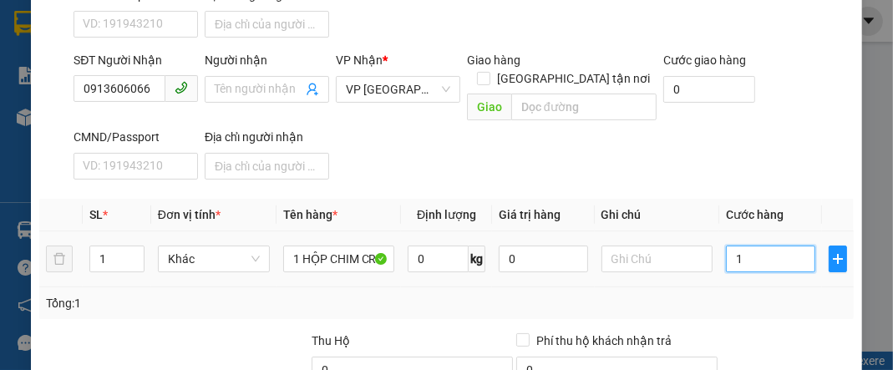
type input "10"
type input "100"
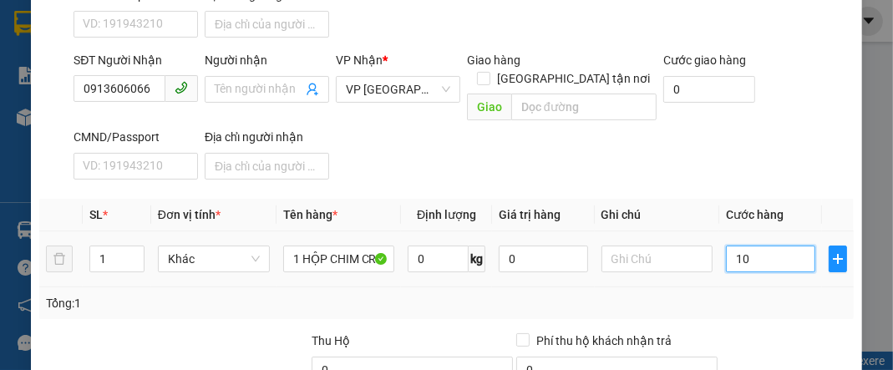
type input "100"
type input "1.000"
type input "10.000"
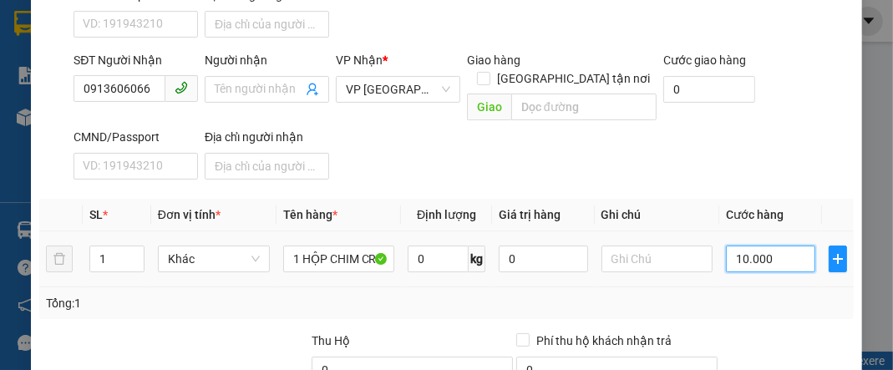
type input "10.000"
type input "100.000"
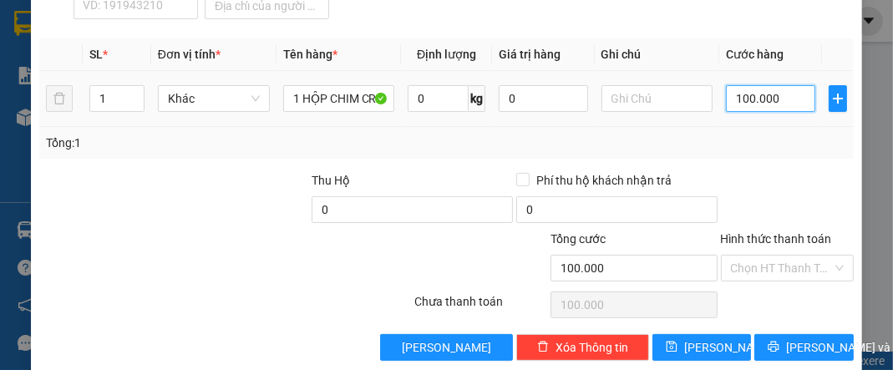
scroll to position [361, 0]
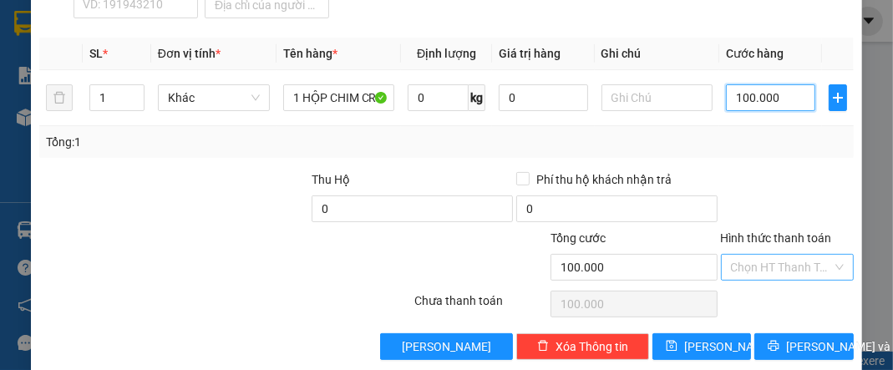
type input "100.000"
click at [789, 255] on input "Hình thức thanh toán" at bounding box center [781, 267] width 101 height 25
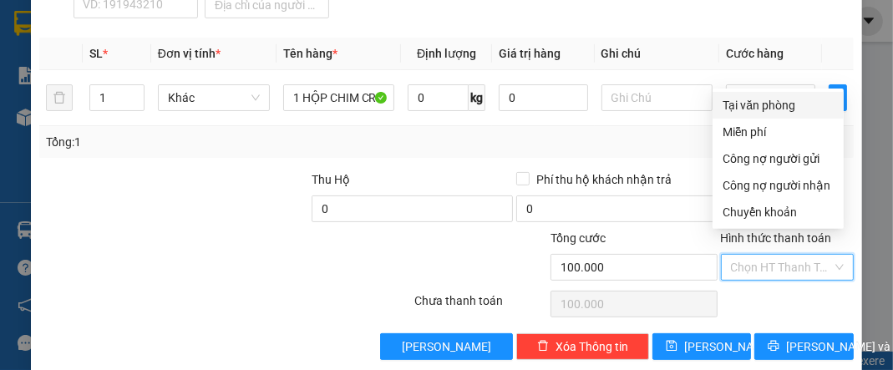
click at [763, 96] on div "Tại văn phòng" at bounding box center [778, 105] width 111 height 18
type input "0"
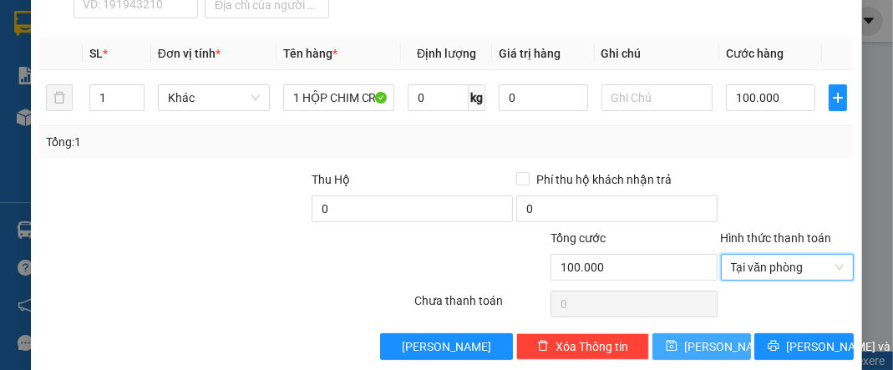
click at [689, 333] on button "[PERSON_NAME]" at bounding box center [702, 346] width 99 height 27
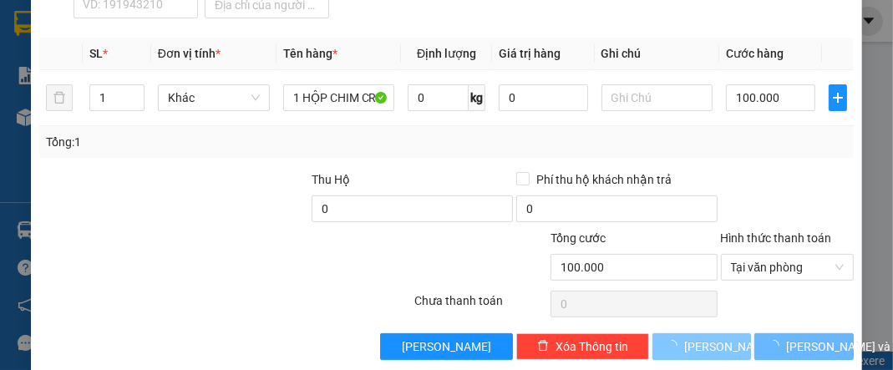
type input "0"
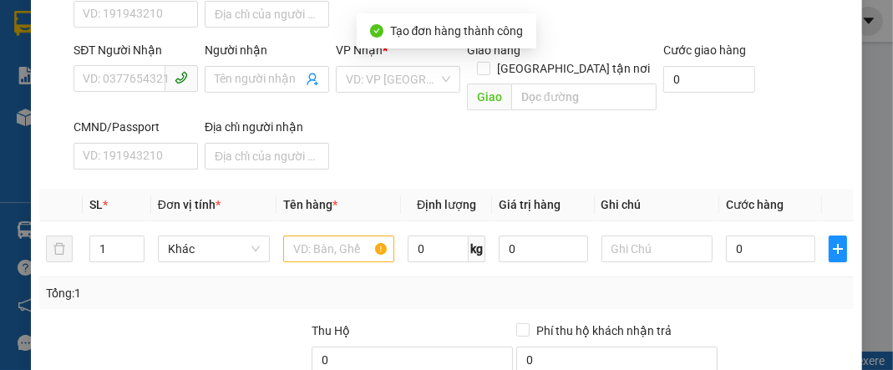
scroll to position [94, 0]
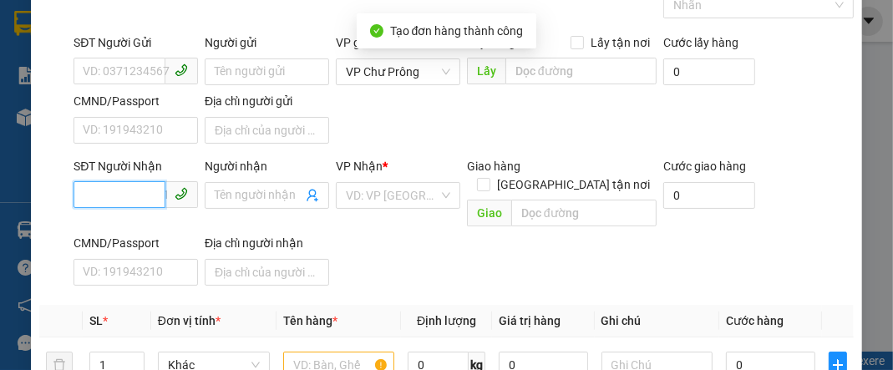
click at [113, 196] on input "SĐT Người Nhận" at bounding box center [120, 194] width 92 height 27
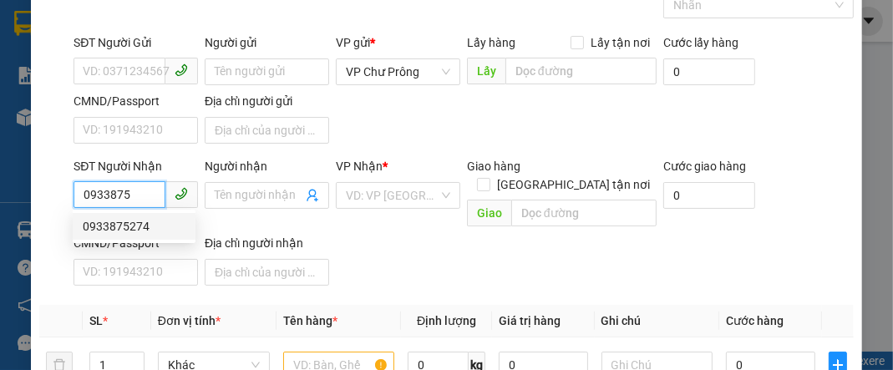
click at [149, 235] on div "0933875274" at bounding box center [134, 226] width 103 height 18
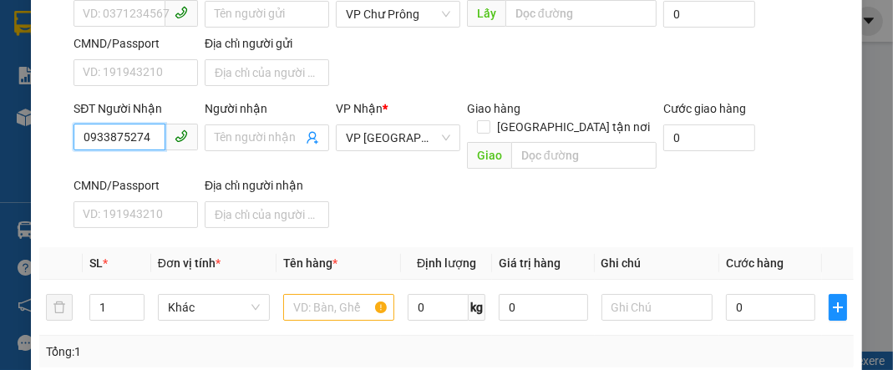
scroll to position [227, 0]
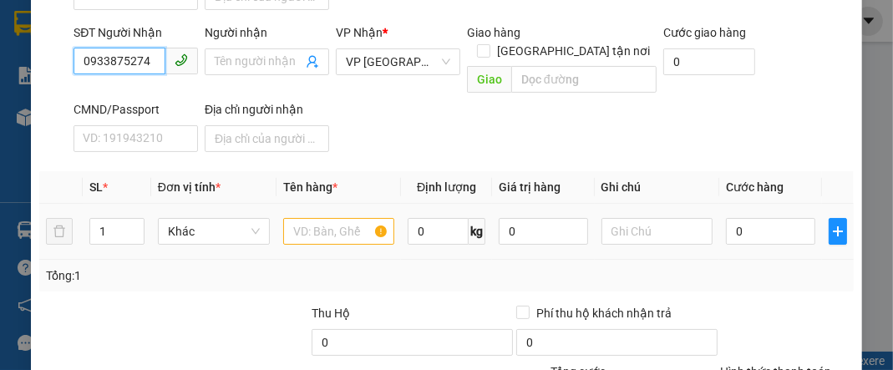
type input "0933875274"
click at [326, 218] on input "text" at bounding box center [339, 231] width 112 height 27
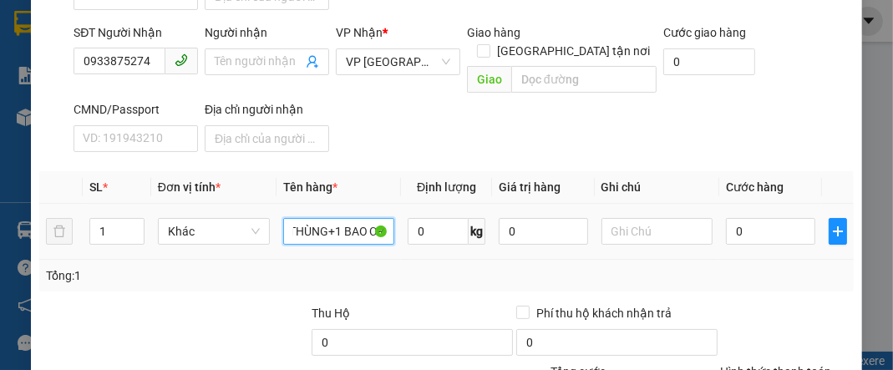
scroll to position [0, 18]
type input "1 THÙNG+1 BAO CR"
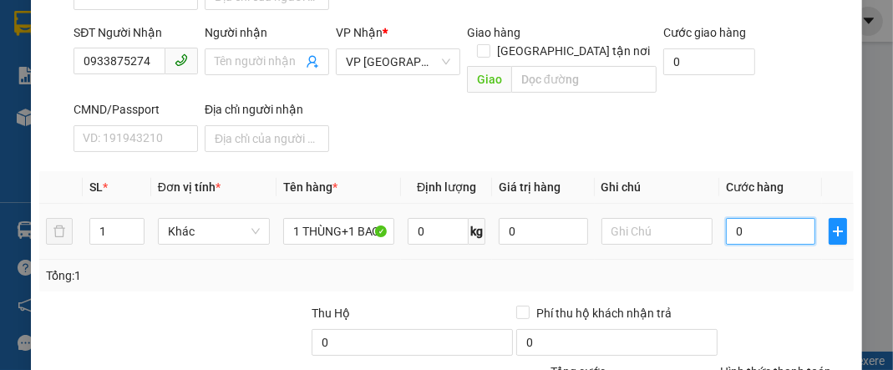
click at [779, 218] on input "0" at bounding box center [770, 231] width 89 height 27
type input "1"
type input "10"
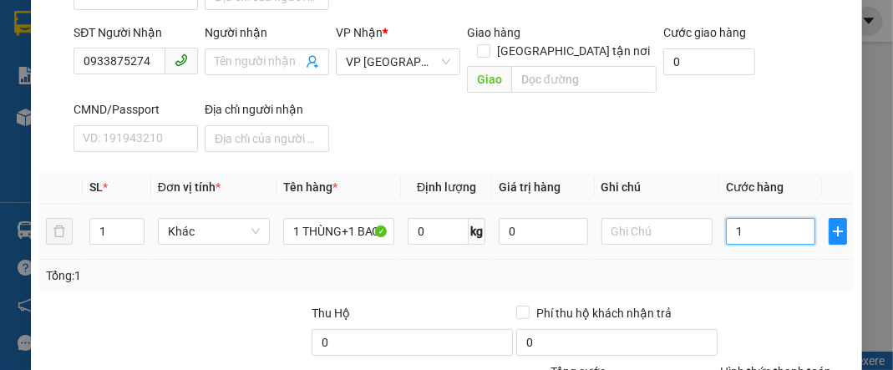
type input "10"
type input "100"
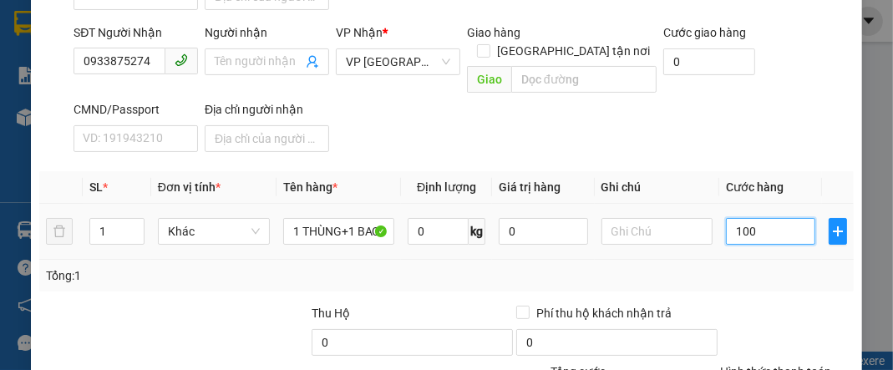
type input "1.000"
type input "10.000"
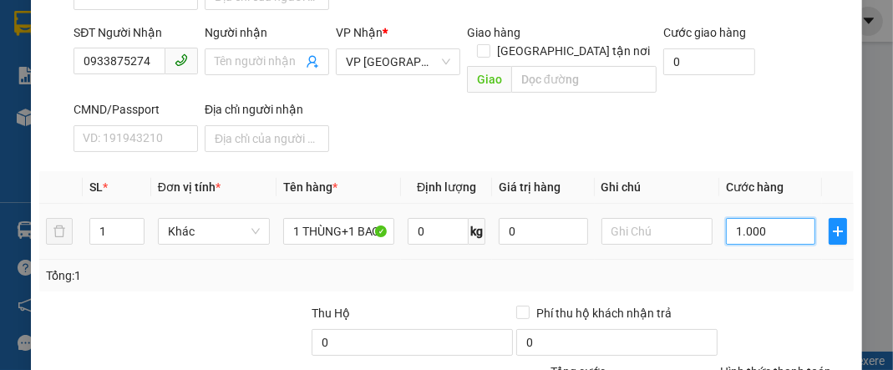
type input "10.000"
type input "100.000"
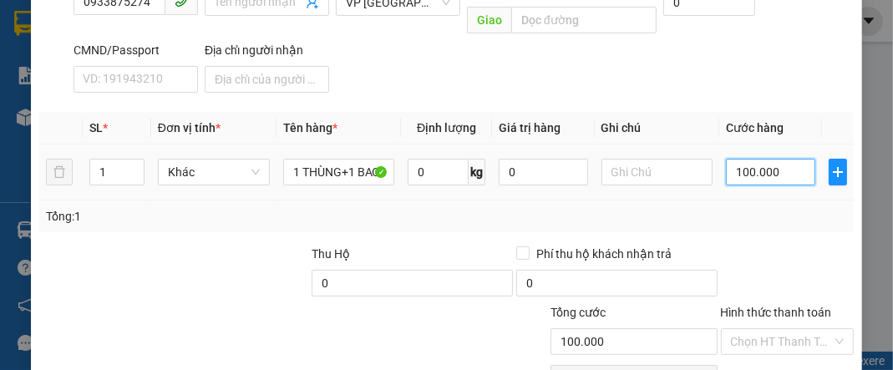
scroll to position [361, 0]
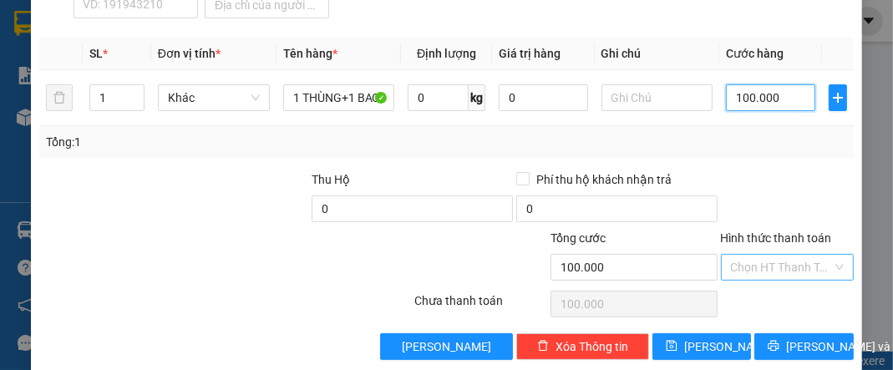
type input "100.000"
click at [776, 255] on input "Hình thức thanh toán" at bounding box center [781, 267] width 101 height 25
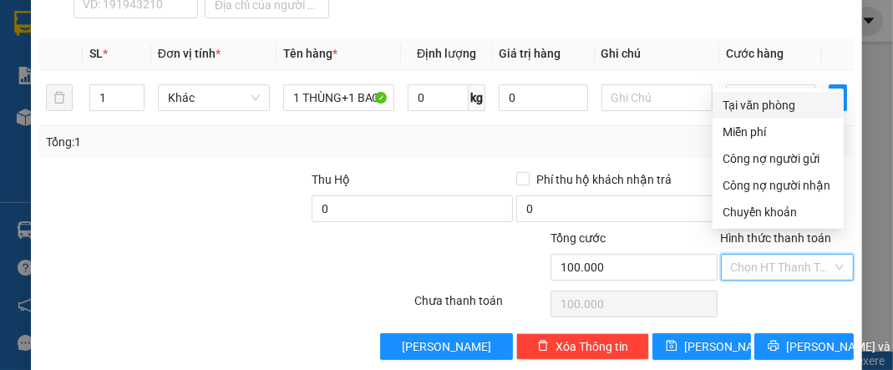
click at [764, 96] on div "Tại văn phòng" at bounding box center [778, 105] width 111 height 18
type input "0"
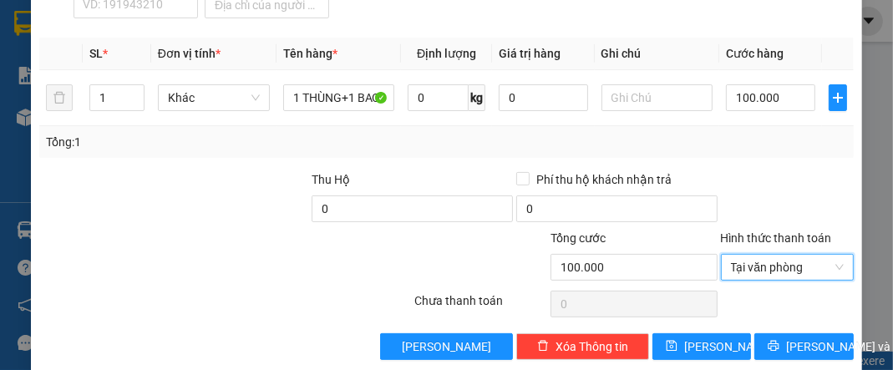
click at [686, 344] on div "TẠO ĐƠN HÀNG Yêu cầu xuất hóa đơn điện tử Transit Pickup Surcharge Ids Transit …" at bounding box center [446, 9] width 831 height 725
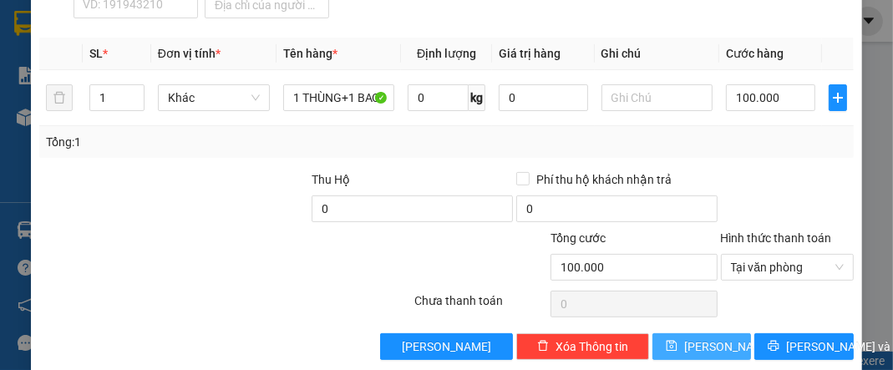
click at [690, 333] on button "[PERSON_NAME]" at bounding box center [702, 346] width 99 height 27
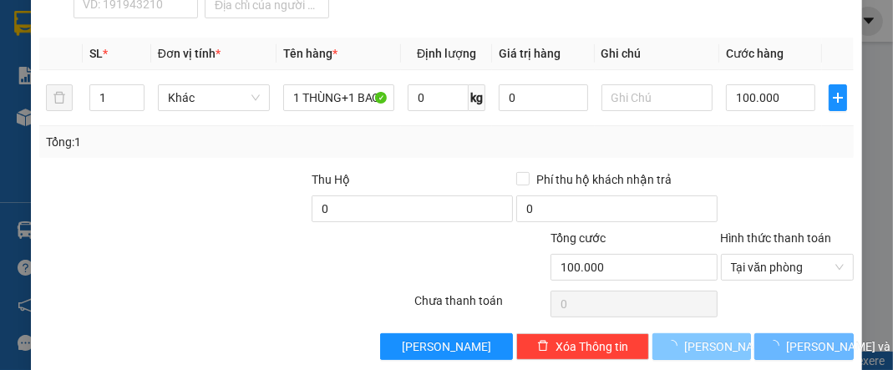
type input "0"
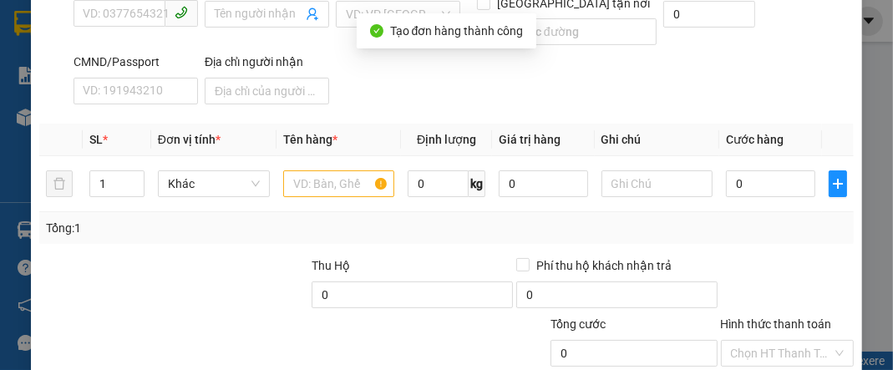
scroll to position [161, 0]
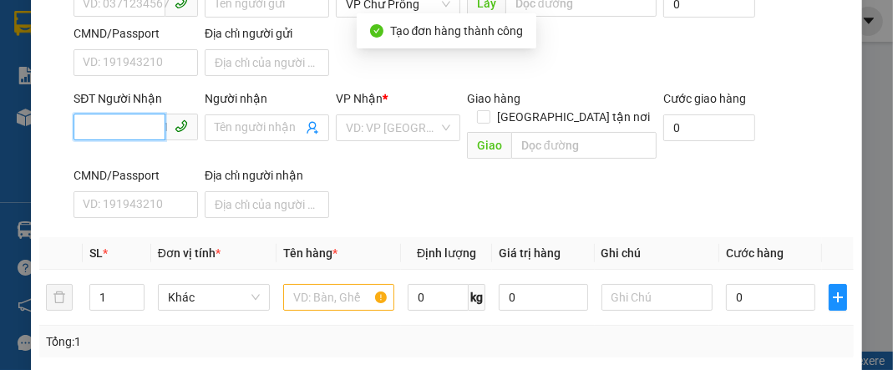
click at [139, 123] on input "SĐT Người Nhận" at bounding box center [120, 127] width 92 height 27
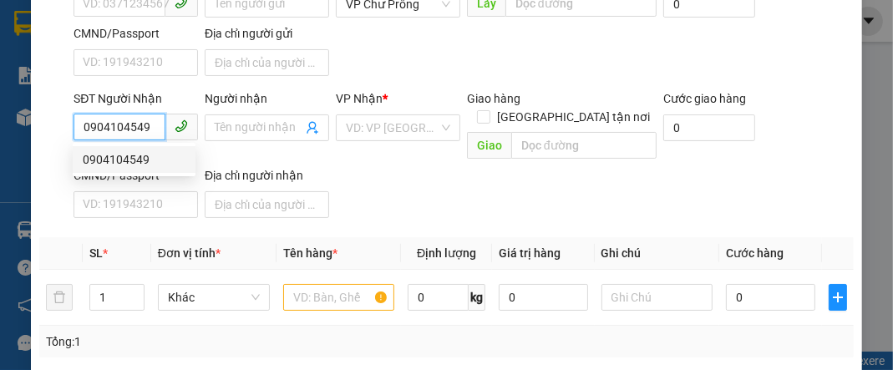
click at [169, 155] on div "0904104549" at bounding box center [134, 159] width 103 height 18
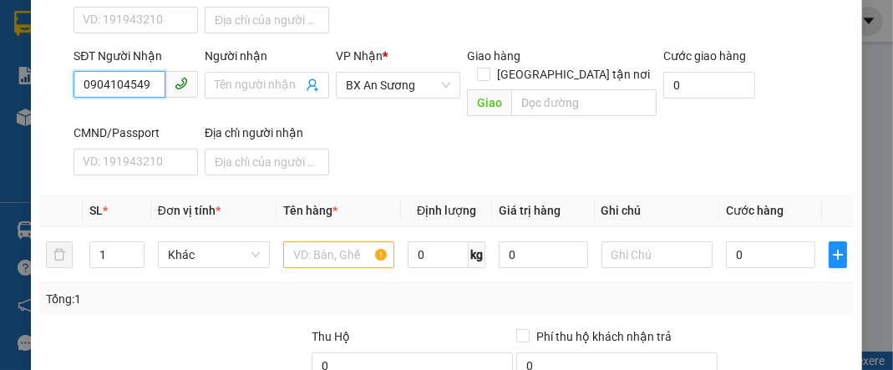
scroll to position [294, 0]
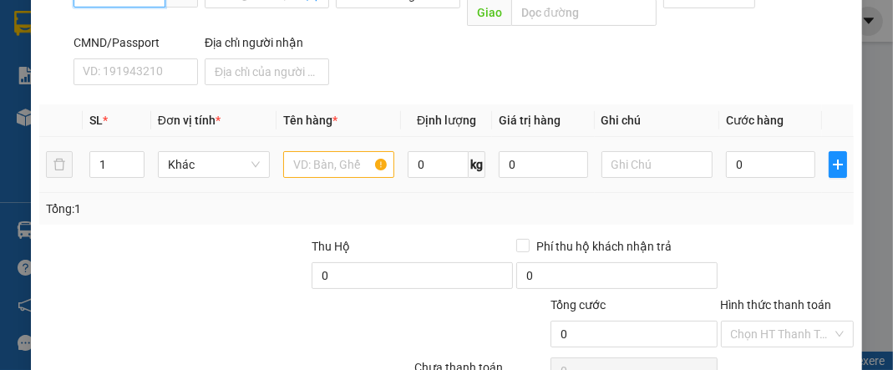
type input "0904104549"
click at [308, 152] on input "text" at bounding box center [339, 164] width 112 height 27
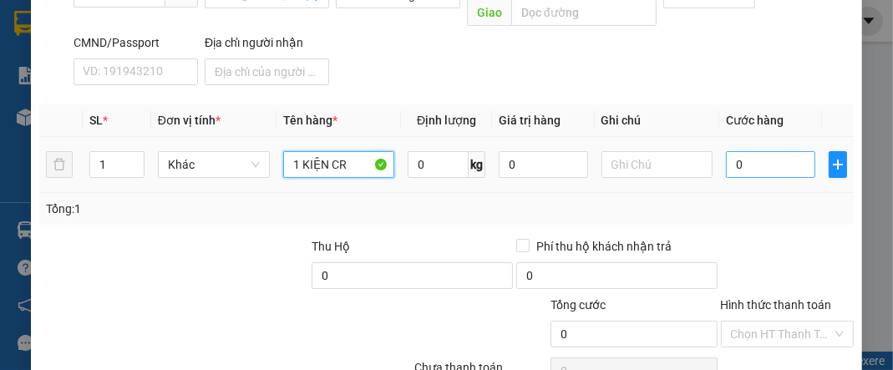
type input "1 KIỆN CR"
click at [779, 151] on input "0" at bounding box center [770, 164] width 89 height 27
type input "6"
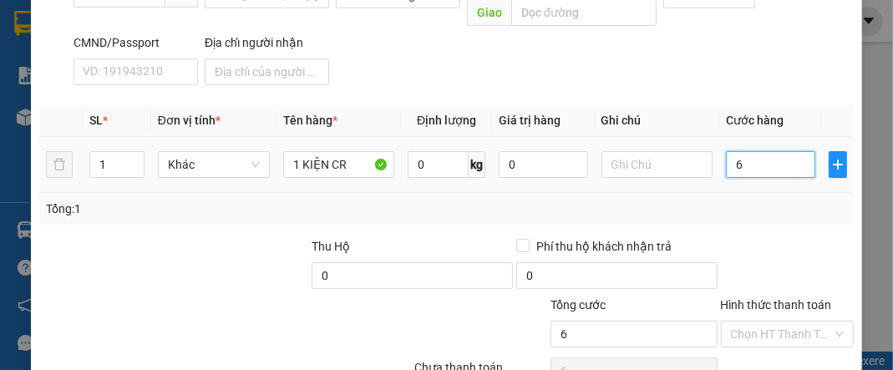
type input "60"
type input "600"
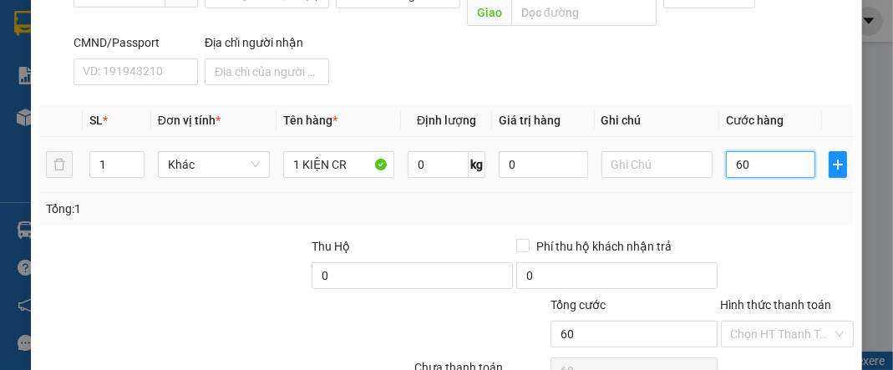
type input "600"
type input "6.000"
type input "60.000"
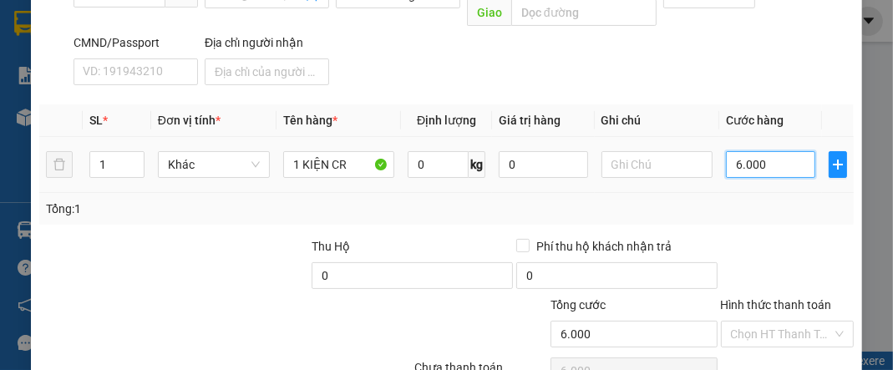
type input "60.000"
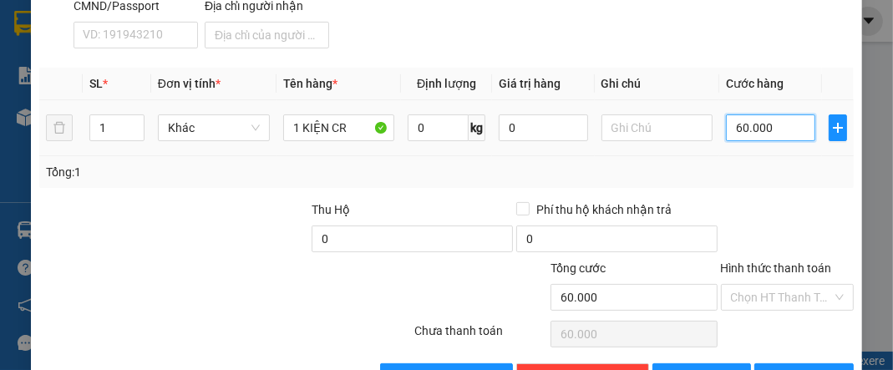
scroll to position [361, 0]
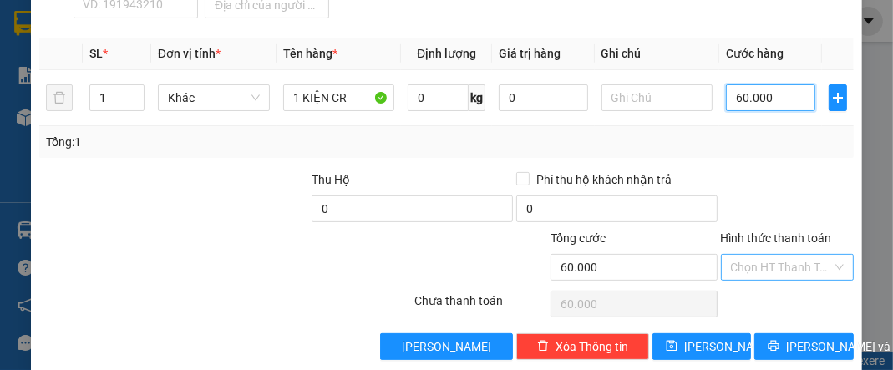
type input "60.000"
click at [774, 255] on input "Hình thức thanh toán" at bounding box center [781, 267] width 101 height 25
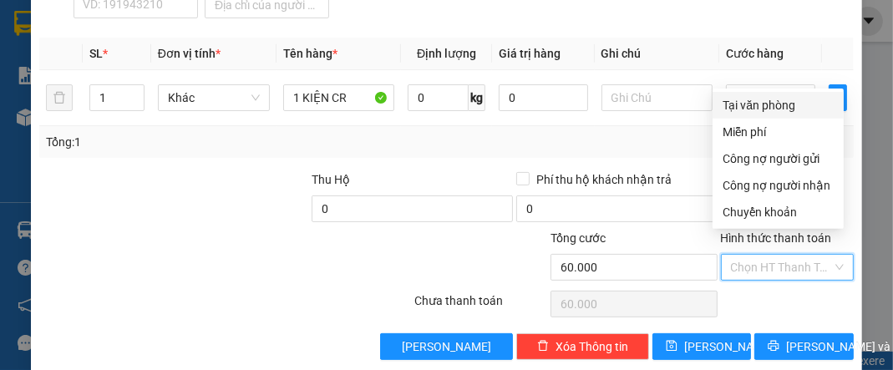
click at [787, 106] on div "Tại văn phòng" at bounding box center [778, 105] width 111 height 18
type input "0"
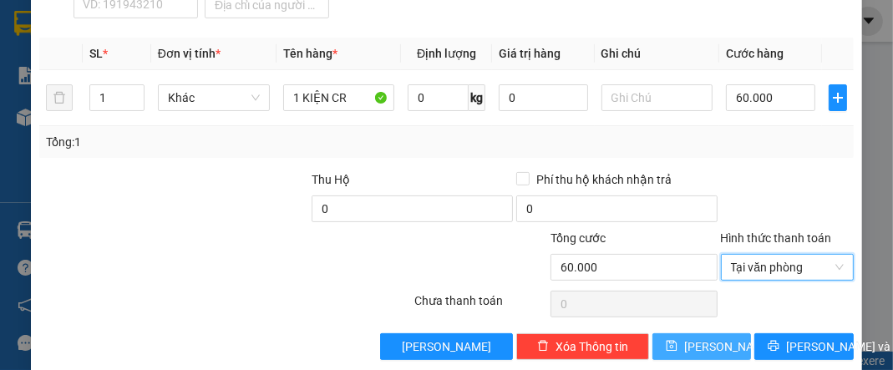
click at [705, 333] on button "[PERSON_NAME]" at bounding box center [702, 346] width 99 height 27
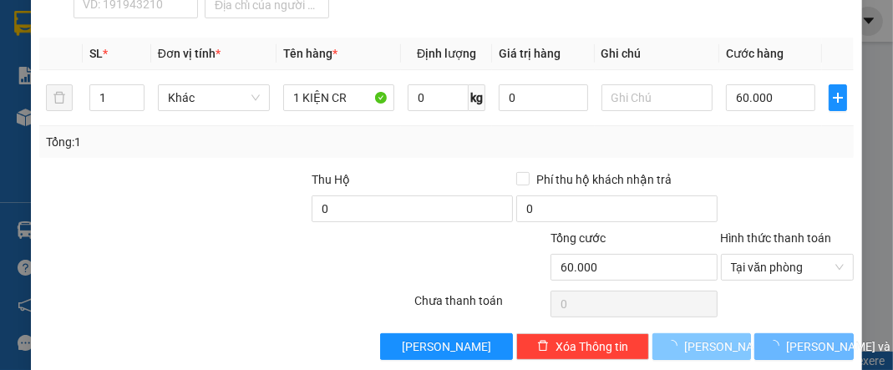
type input "0"
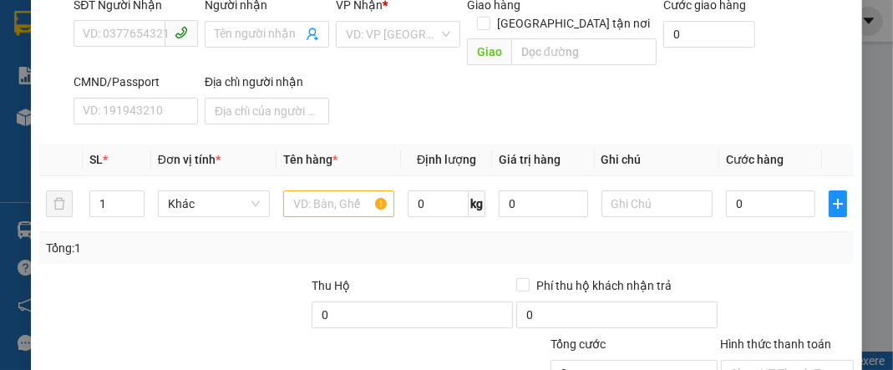
scroll to position [161, 0]
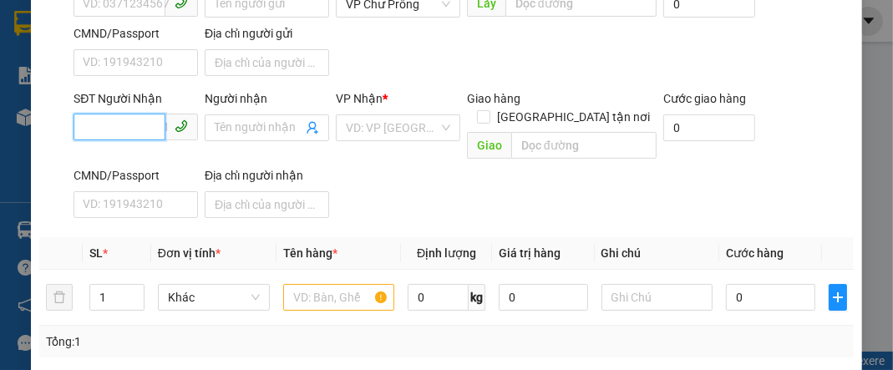
click at [94, 131] on input "SĐT Người Nhận" at bounding box center [120, 127] width 92 height 27
click at [135, 164] on div "0373604727" at bounding box center [134, 159] width 103 height 18
type input "0373604727"
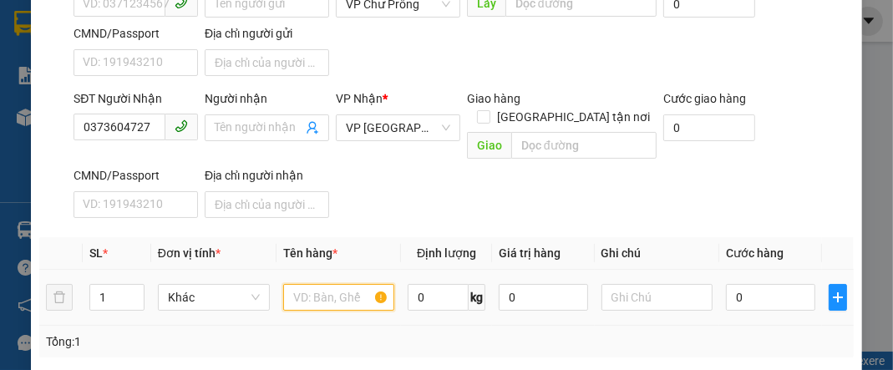
click at [312, 284] on input "text" at bounding box center [339, 297] width 112 height 27
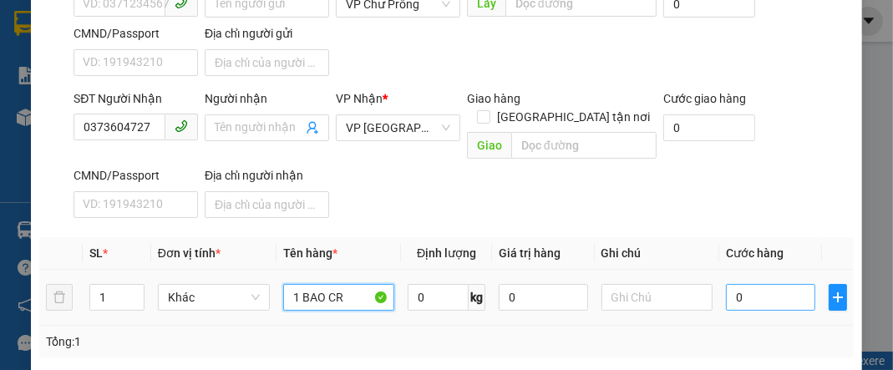
type input "1 BAO CR"
click at [742, 284] on input "0" at bounding box center [770, 297] width 89 height 27
type input "6"
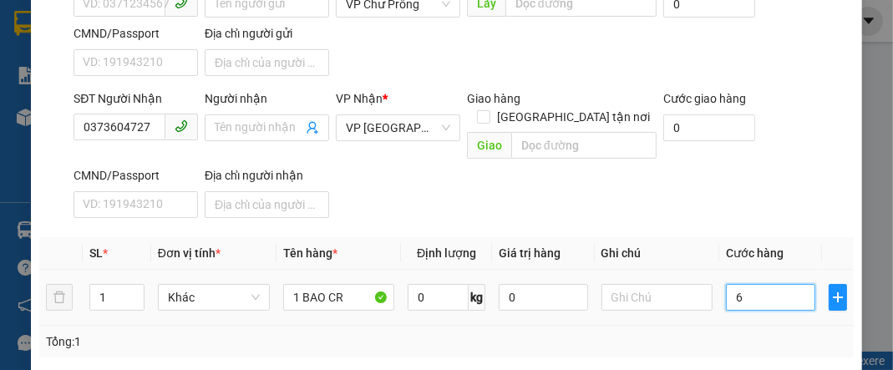
type input "60"
type input "600"
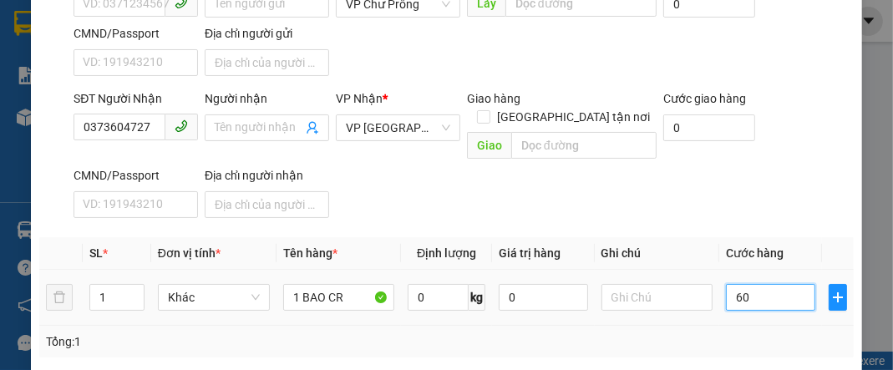
type input "600"
type input "6.000"
type input "60.000"
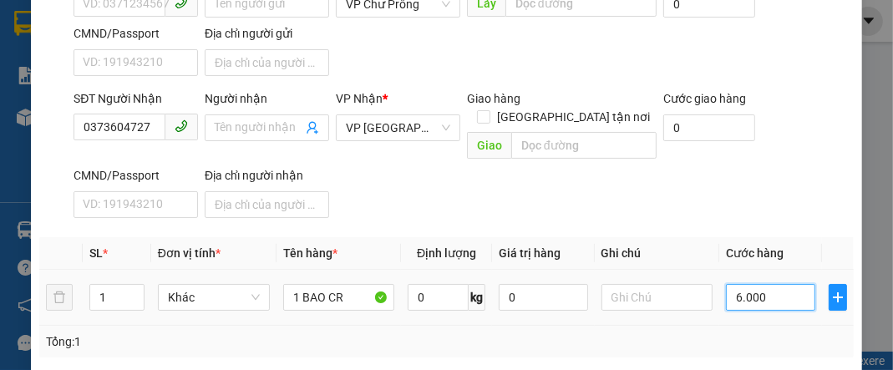
type input "60.000"
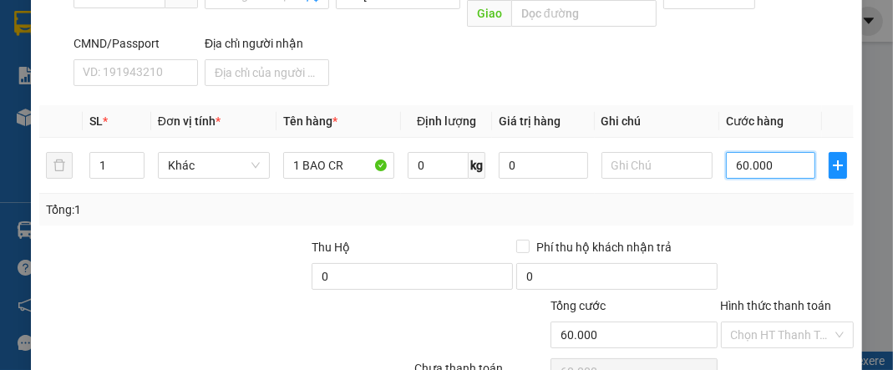
scroll to position [361, 0]
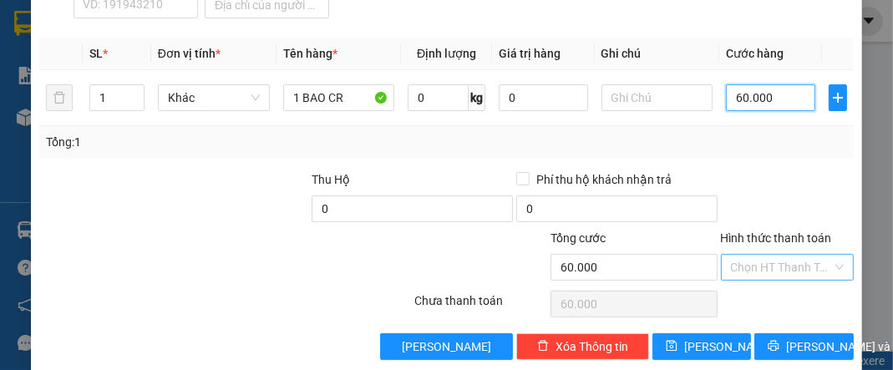
type input "60.000"
click at [808, 255] on input "Hình thức thanh toán" at bounding box center [781, 267] width 101 height 25
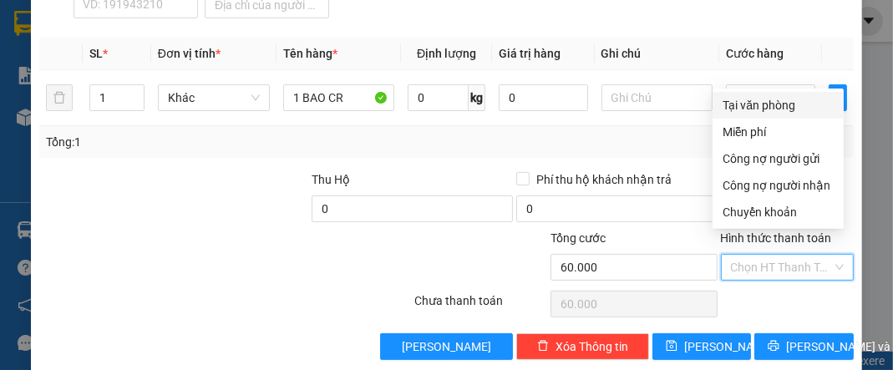
click at [807, 108] on div "Tại văn phòng" at bounding box center [778, 105] width 111 height 18
type input "0"
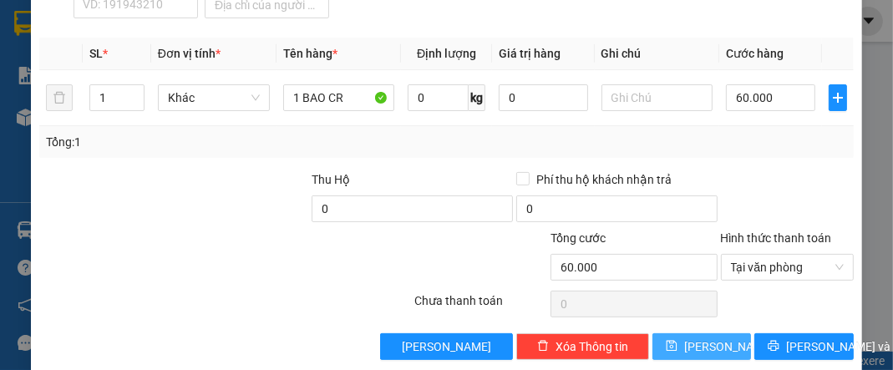
click at [694, 338] on span "[PERSON_NAME]" at bounding box center [728, 347] width 89 height 18
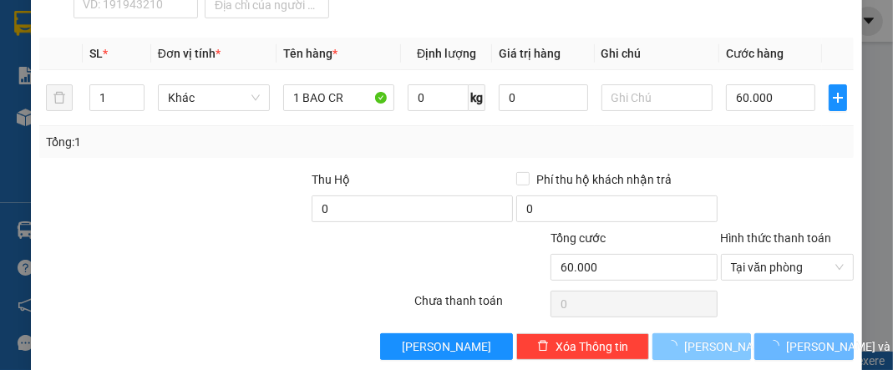
type input "0"
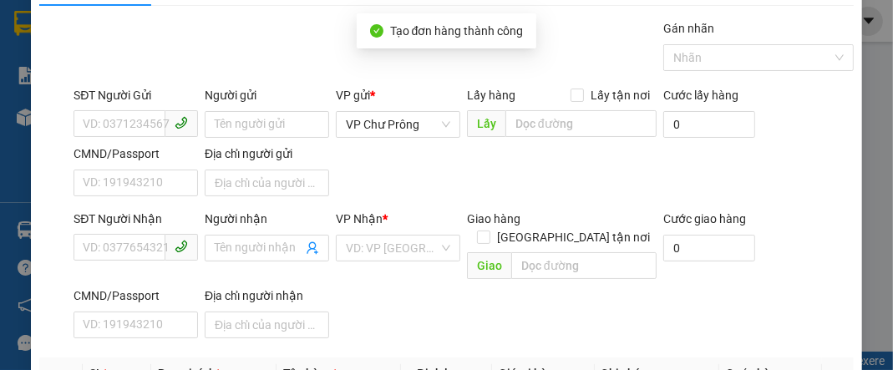
scroll to position [0, 0]
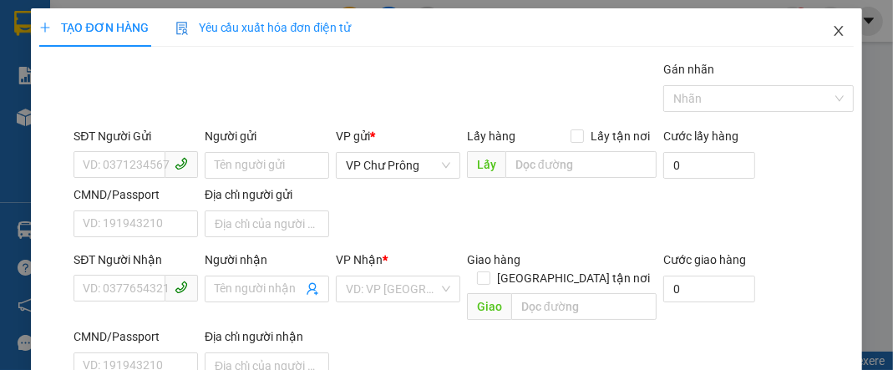
click at [832, 30] on icon "close" at bounding box center [838, 30] width 13 height 13
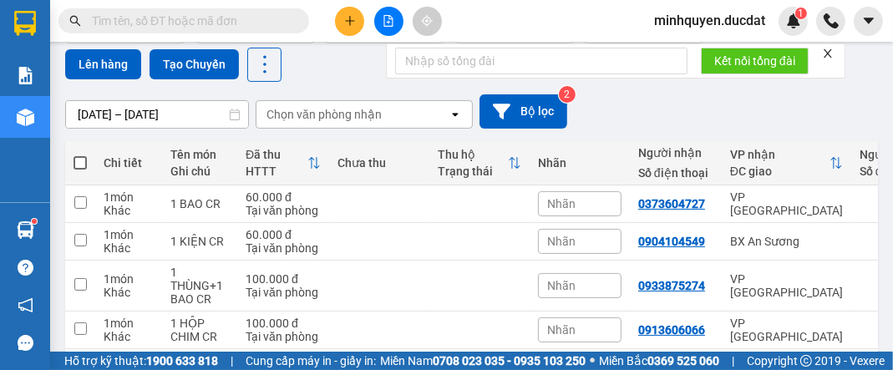
scroll to position [134, 0]
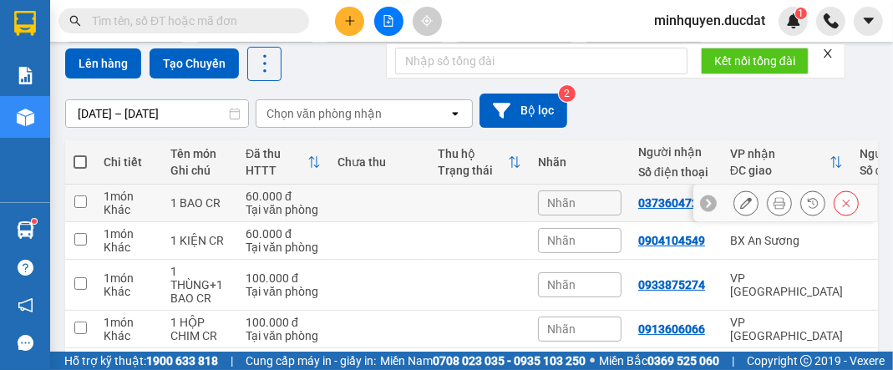
click at [171, 201] on div "1 BAO CR" at bounding box center [199, 202] width 59 height 13
checkbox input "true"
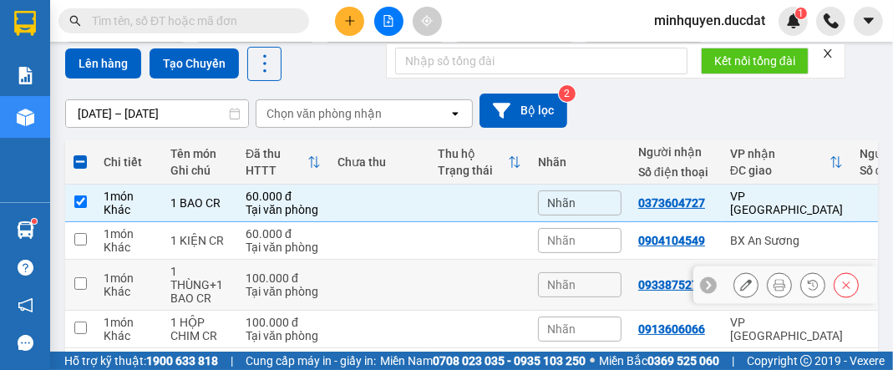
click at [376, 286] on td at bounding box center [379, 285] width 100 height 51
checkbox input "true"
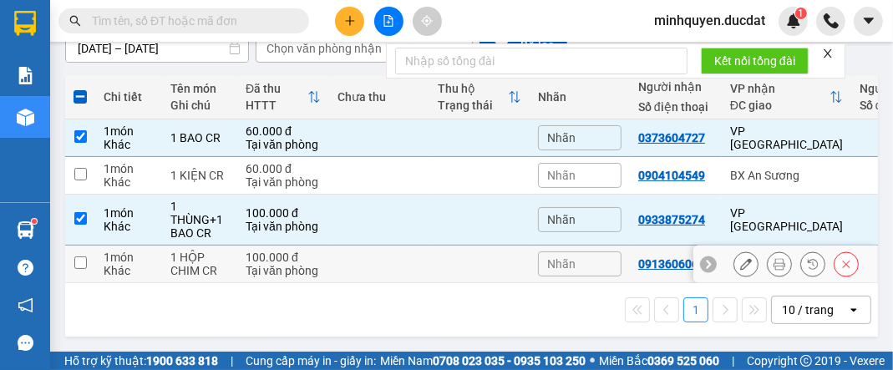
scroll to position [205, 0]
click at [397, 270] on td at bounding box center [379, 265] width 100 height 38
checkbox input "true"
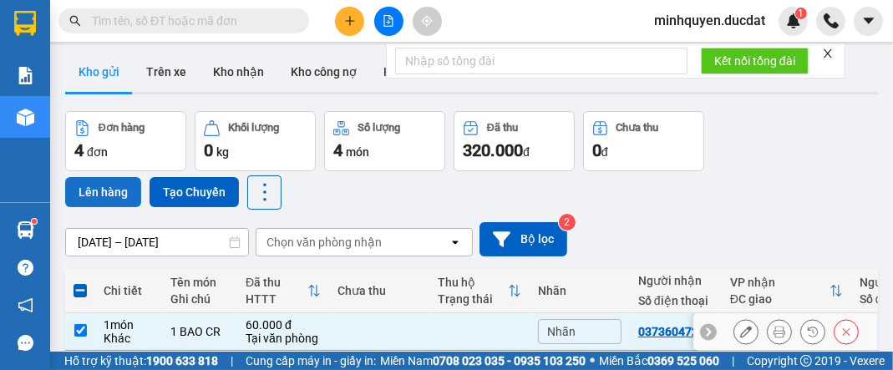
scroll to position [5, 0]
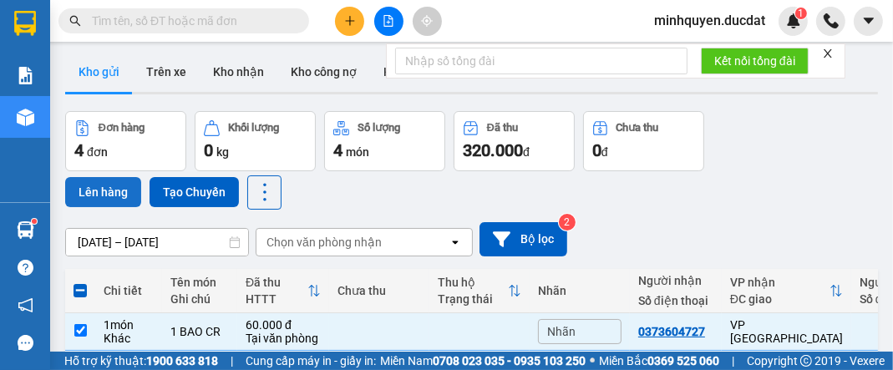
click at [92, 181] on button "Lên hàng" at bounding box center [103, 192] width 76 height 30
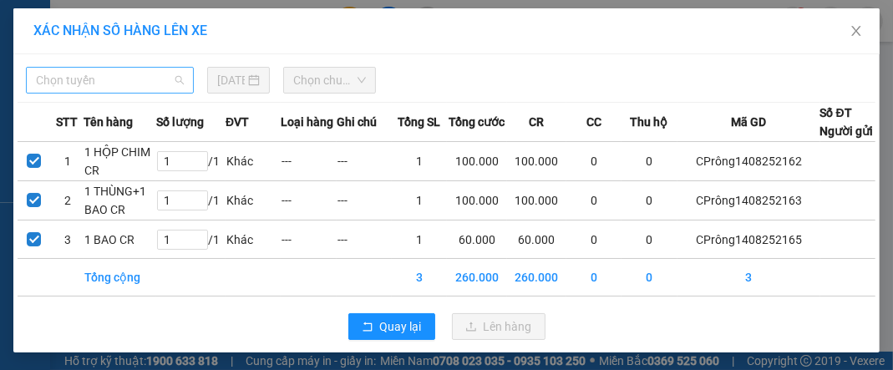
click at [120, 78] on span "Chọn tuyến" at bounding box center [110, 80] width 148 height 25
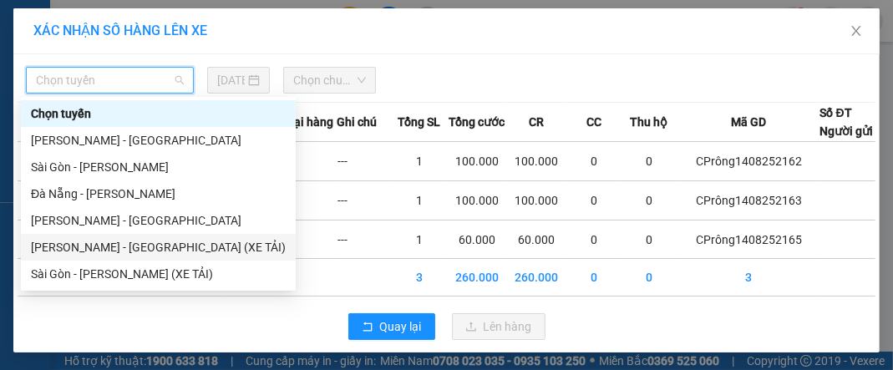
click at [141, 247] on div "[PERSON_NAME] - [GEOGRAPHIC_DATA] (XE TẢI)" at bounding box center [158, 247] width 255 height 18
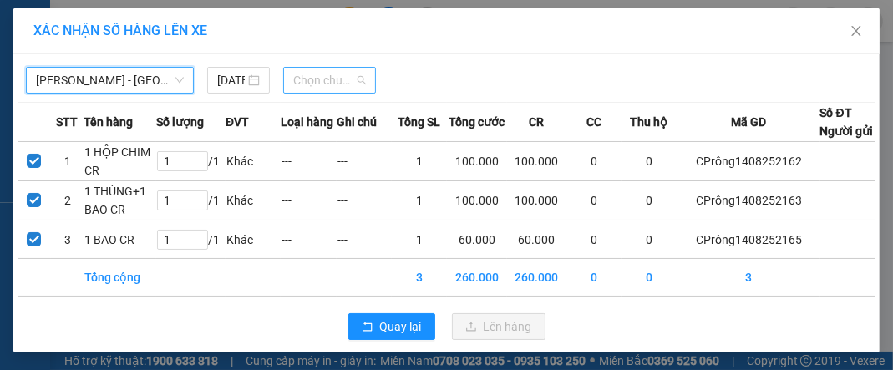
click at [333, 79] on span "Chọn chuyến" at bounding box center [329, 80] width 73 height 25
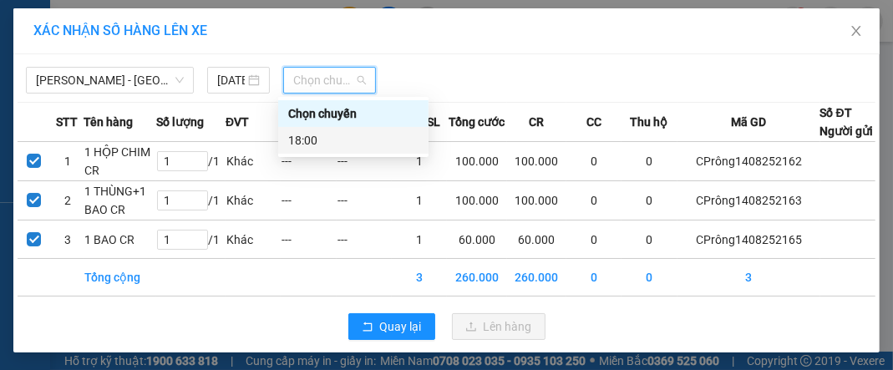
click at [352, 139] on div "18:00" at bounding box center [353, 140] width 130 height 18
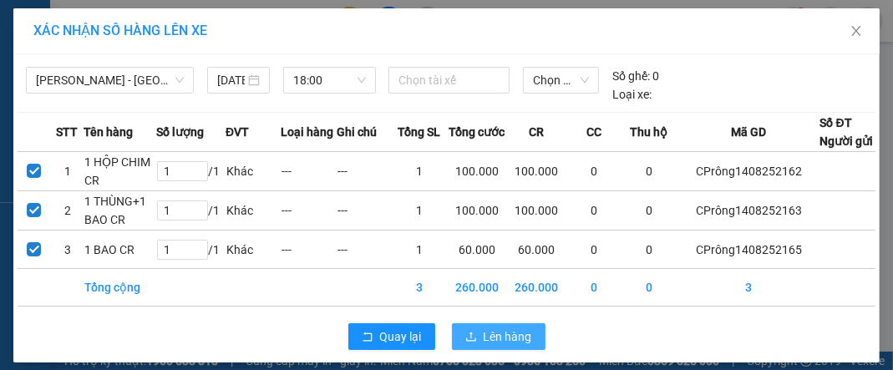
click at [501, 346] on span "Lên hàng" at bounding box center [508, 337] width 48 height 18
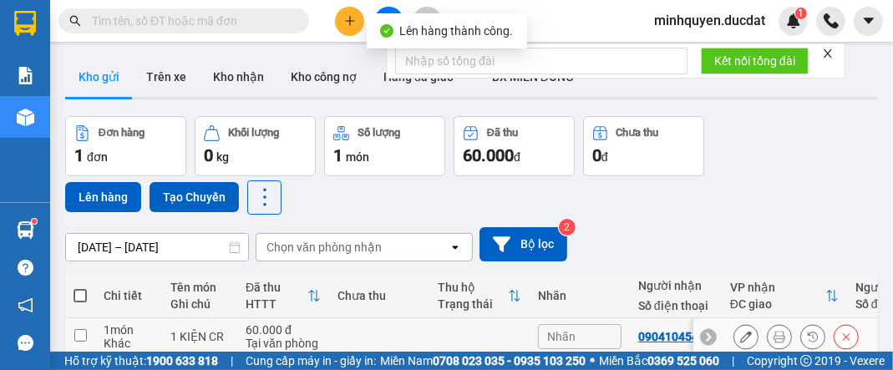
click at [129, 339] on div "Khác" at bounding box center [129, 343] width 50 height 13
checkbox input "true"
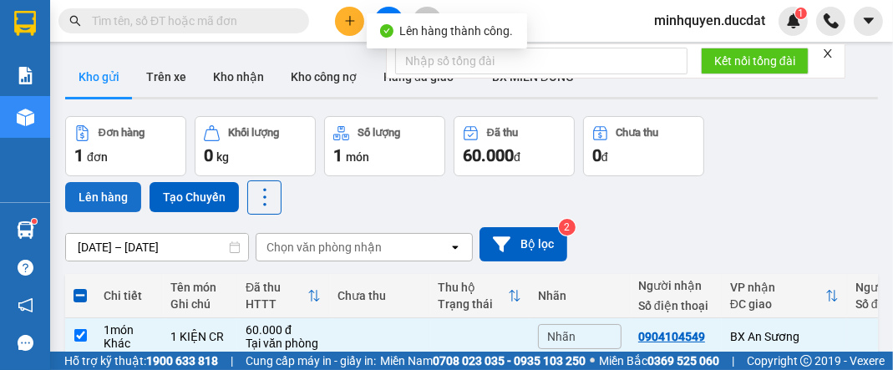
click at [97, 201] on button "Lên hàng" at bounding box center [103, 197] width 76 height 30
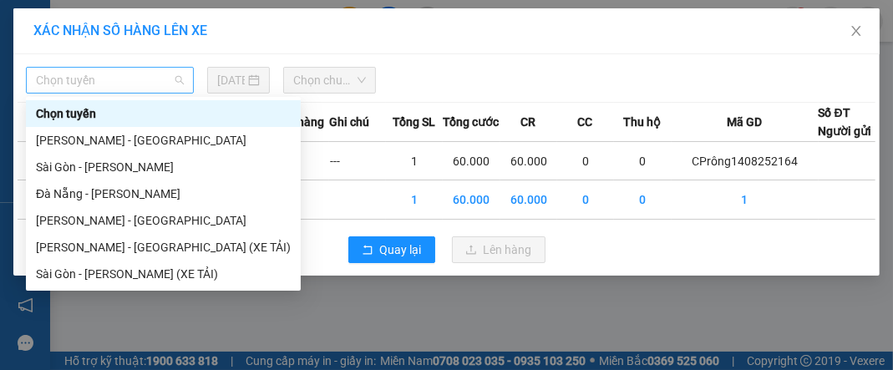
click at [152, 79] on span "Chọn tuyến" at bounding box center [110, 80] width 148 height 25
click at [125, 136] on div "[PERSON_NAME] - [GEOGRAPHIC_DATA]" at bounding box center [163, 140] width 255 height 18
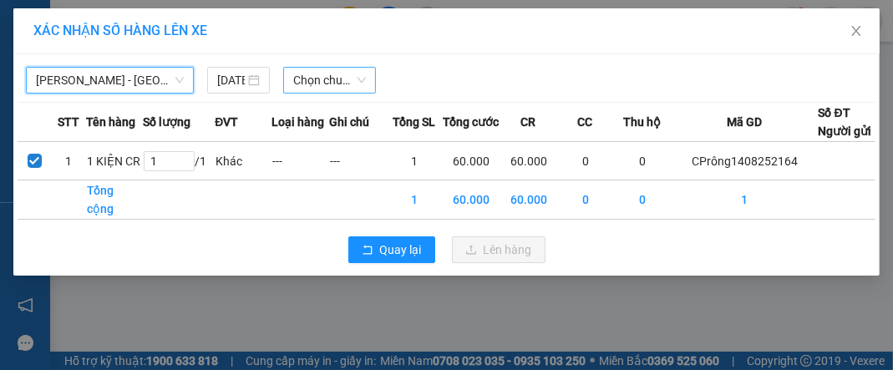
click at [349, 83] on span "Chọn chuyến" at bounding box center [329, 80] width 73 height 25
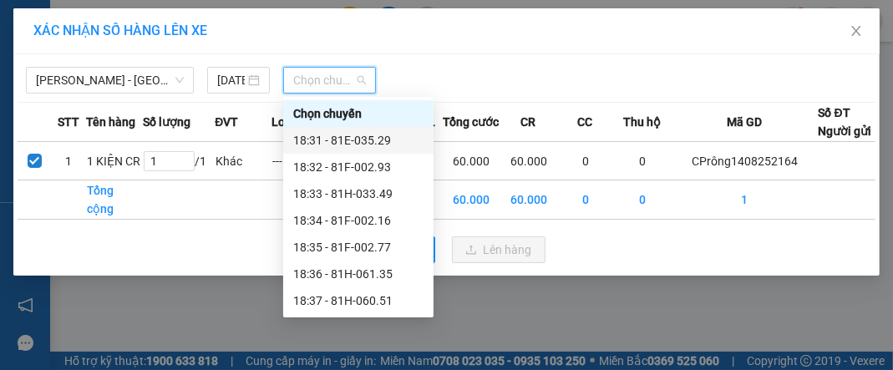
click at [382, 144] on div "18:31 - 81E-035.29" at bounding box center [358, 140] width 130 height 18
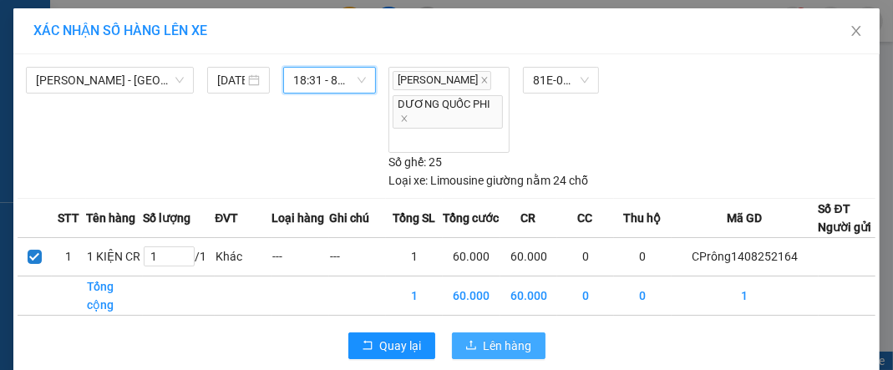
click at [513, 345] on button "Lên hàng" at bounding box center [499, 346] width 94 height 27
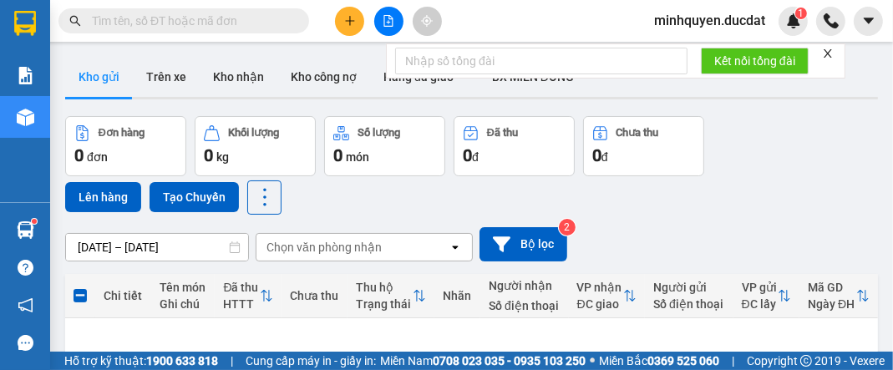
click at [823, 135] on div "Đơn hàng 0 đơn Khối lượng 0 kg Số lượng 0 món Đã thu 0 đ Chưa thu 0 đ Lên hàng …" at bounding box center [471, 165] width 813 height 99
click at [605, 34] on div "Kết quả tìm kiếm ( 0 ) Bộ lọc No Data minhquyen.ducdat 1" at bounding box center [446, 21] width 893 height 42
click at [468, 176] on div "Đơn hàng 0 đơn Khối lượng 0 kg Số lượng 0 món Đã thu 0 đ Chưa thu 0 đ Lên hàng …" at bounding box center [471, 165] width 813 height 99
click at [837, 192] on div "Đơn hàng 0 đơn Khối lượng 0 kg Số lượng 0 món Đã thu 0 đ Chưa thu 0 đ Lên hàng …" at bounding box center [471, 165] width 813 height 99
click at [824, 162] on div "Đơn hàng 0 đơn Khối lượng 0 kg Số lượng 0 món Đã thu 0 đ Chưa thu 0 đ Lên hàng …" at bounding box center [471, 165] width 813 height 99
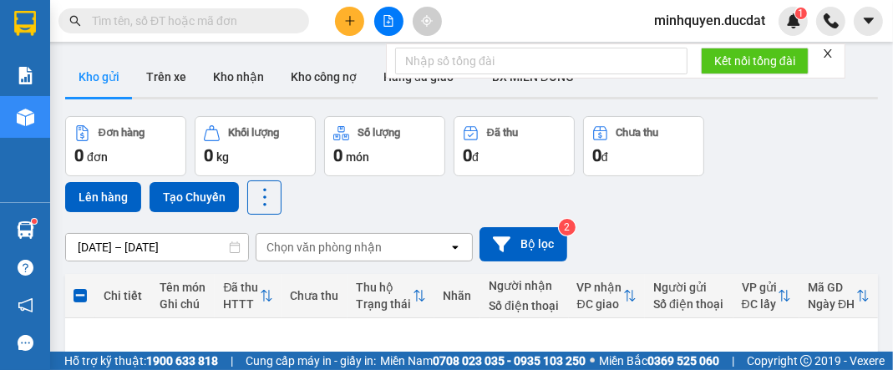
click at [824, 162] on div "Đơn hàng 0 đơn Khối lượng 0 kg Số lượng 0 món Đã thu 0 đ Chưa thu 0 đ Lên hàng …" at bounding box center [471, 165] width 813 height 99
